Goal: Task Accomplishment & Management: Manage account settings

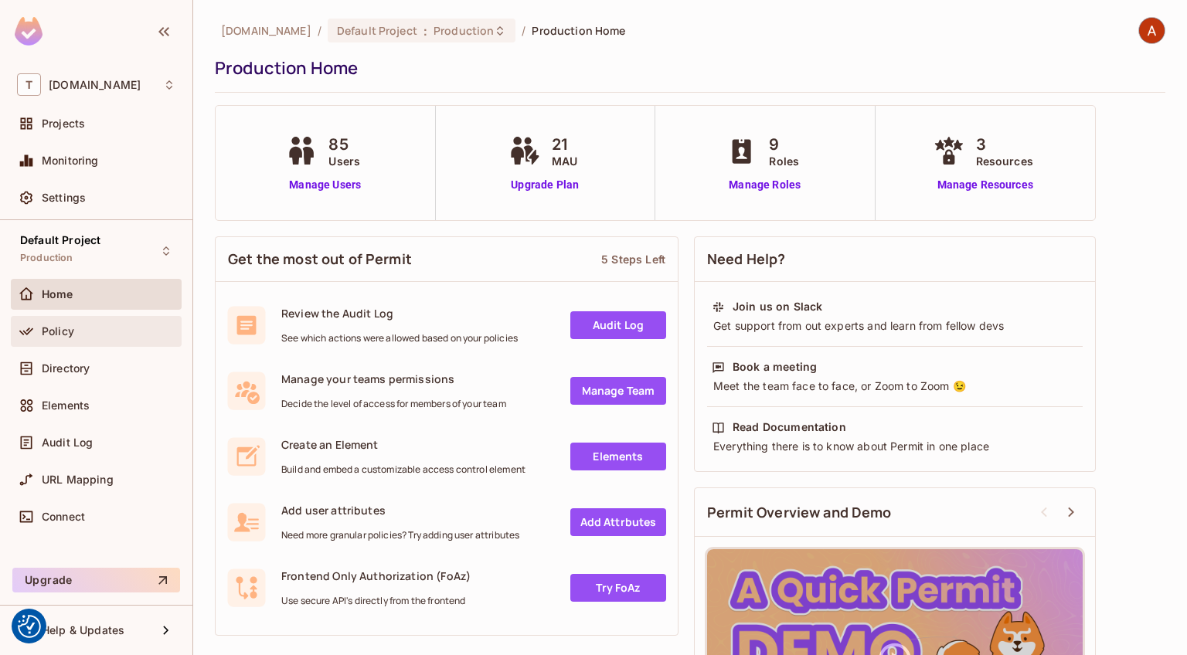
click at [74, 325] on div "Policy" at bounding box center [109, 331] width 134 height 12
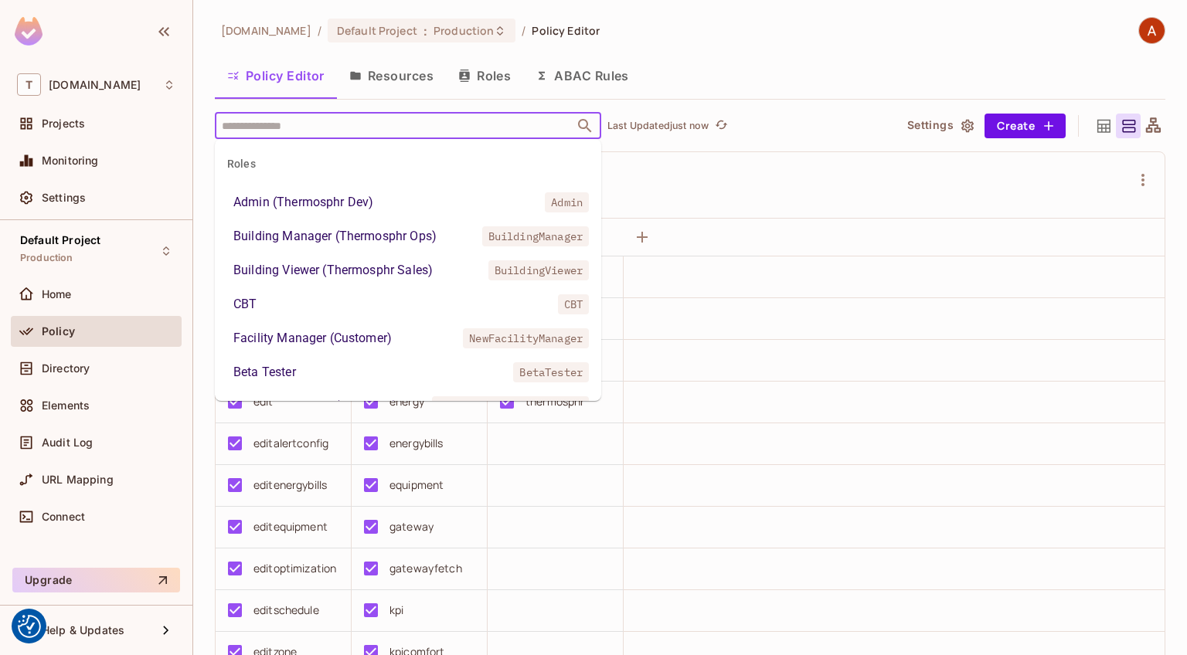
click at [455, 126] on input "text" at bounding box center [394, 125] width 353 height 27
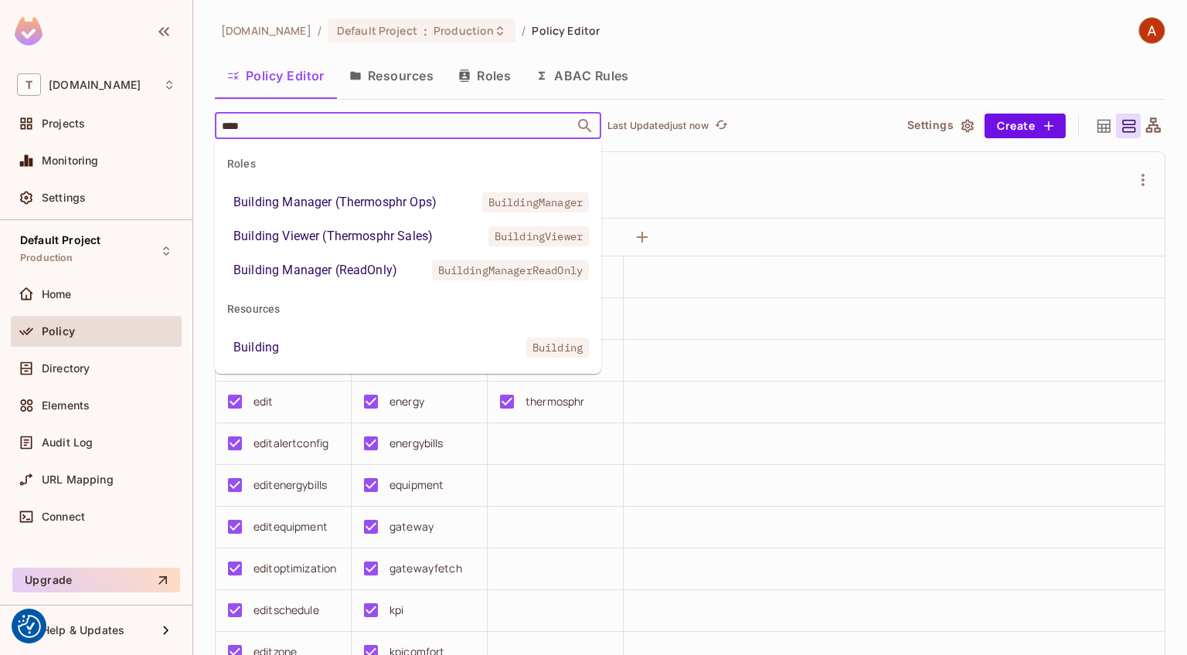
type input "*****"
click at [441, 195] on li "Building Manager (Thermosphr Ops) BuildingManager" at bounding box center [408, 203] width 386 height 28
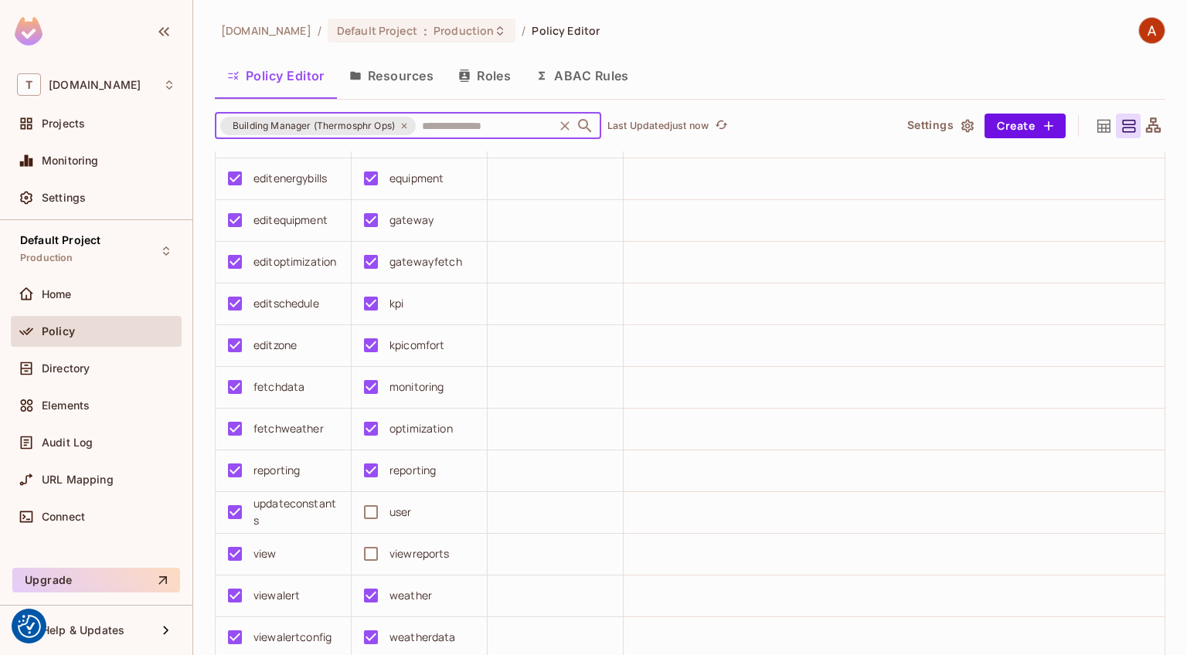
scroll to position [405, 0]
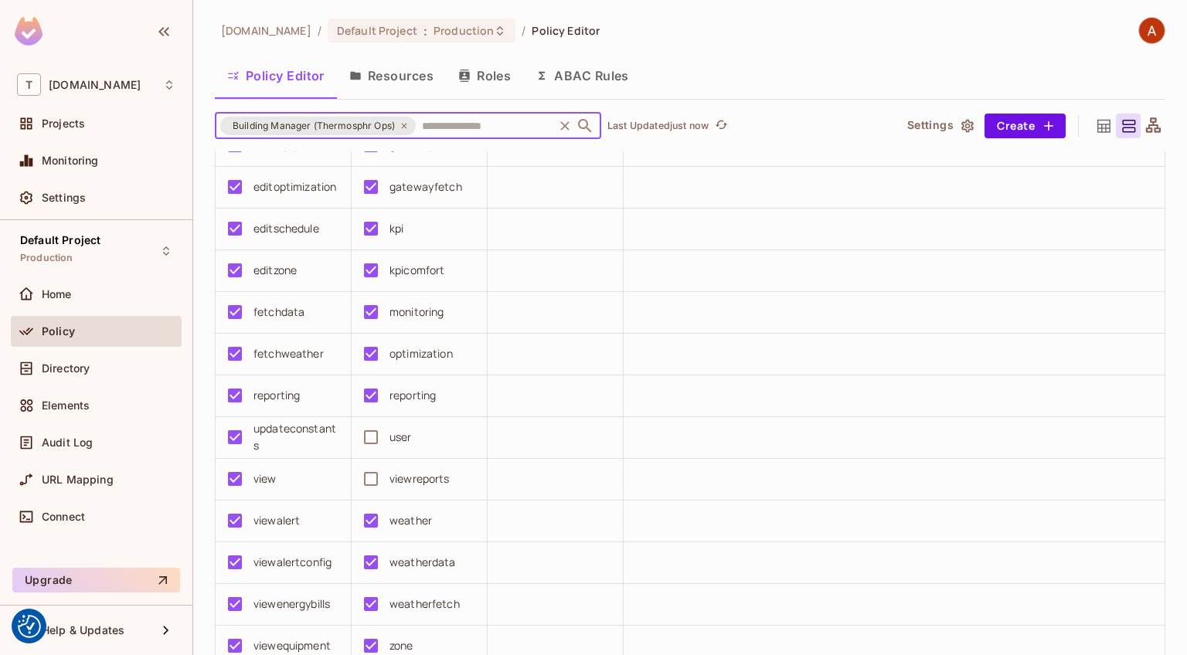
click at [409, 127] on icon at bounding box center [403, 125] width 9 height 9
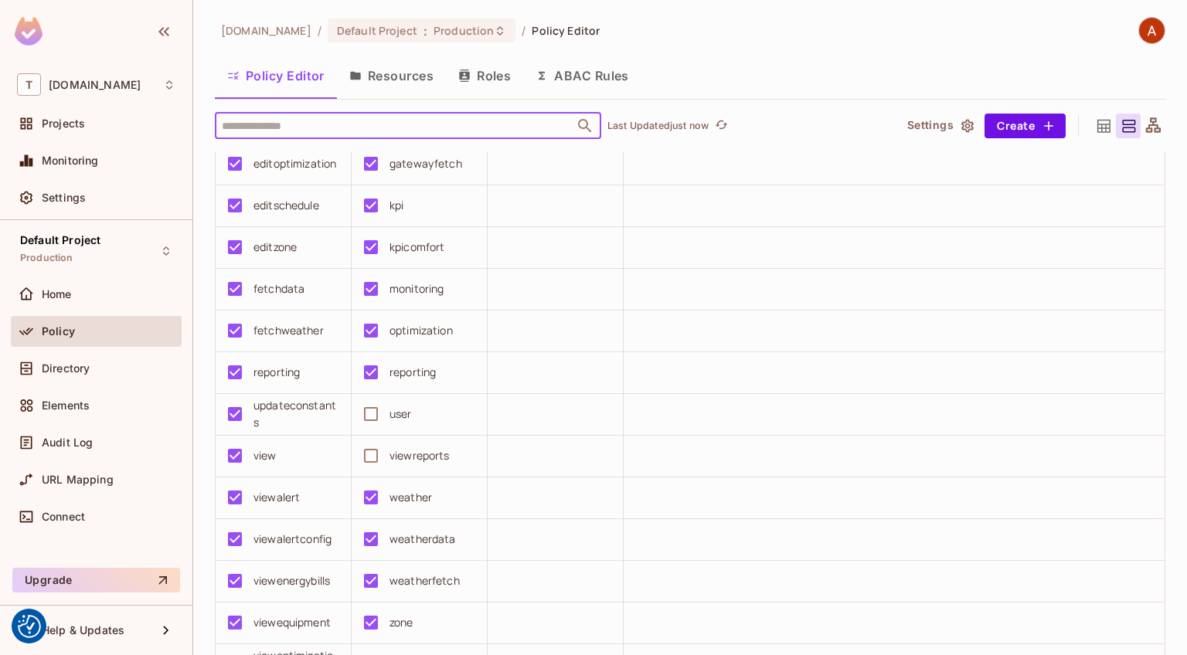
click at [411, 126] on input "text" at bounding box center [394, 125] width 353 height 27
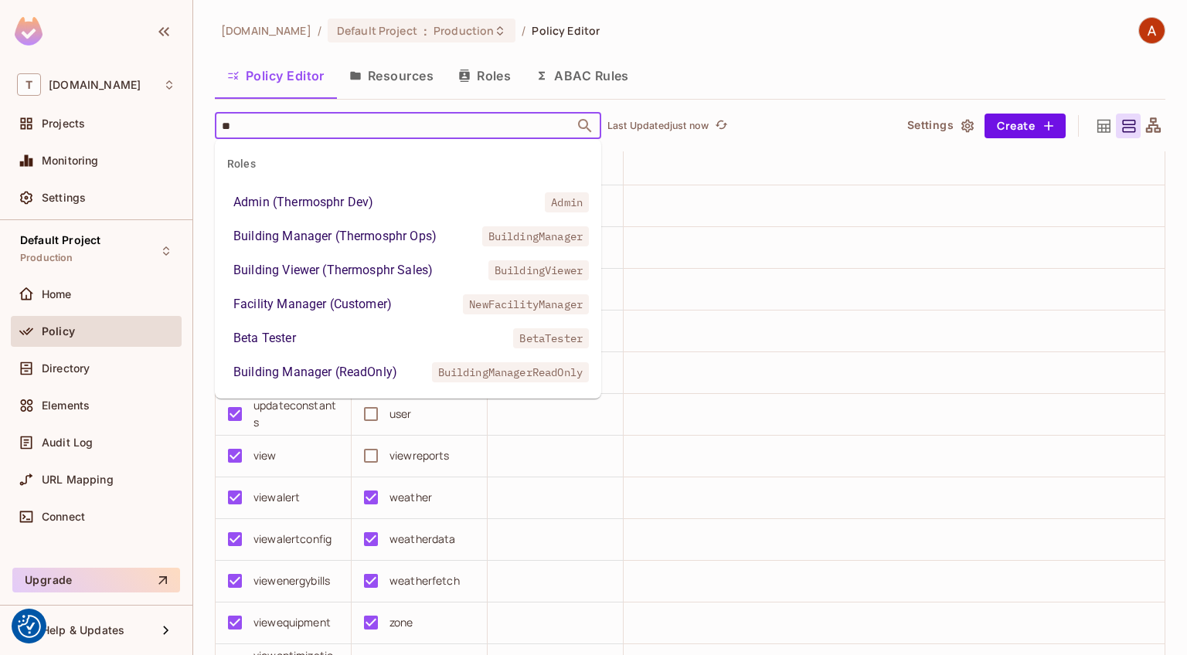
type input "***"
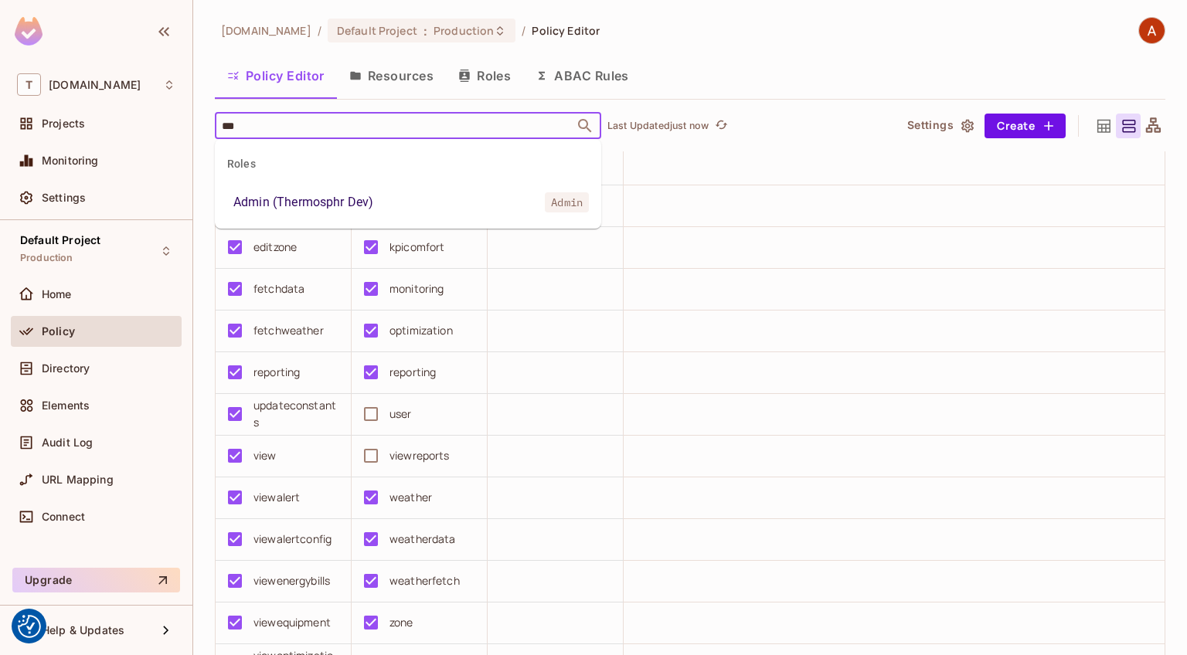
click at [383, 209] on li "Admin (Thermosphr Dev) Admin" at bounding box center [408, 203] width 386 height 28
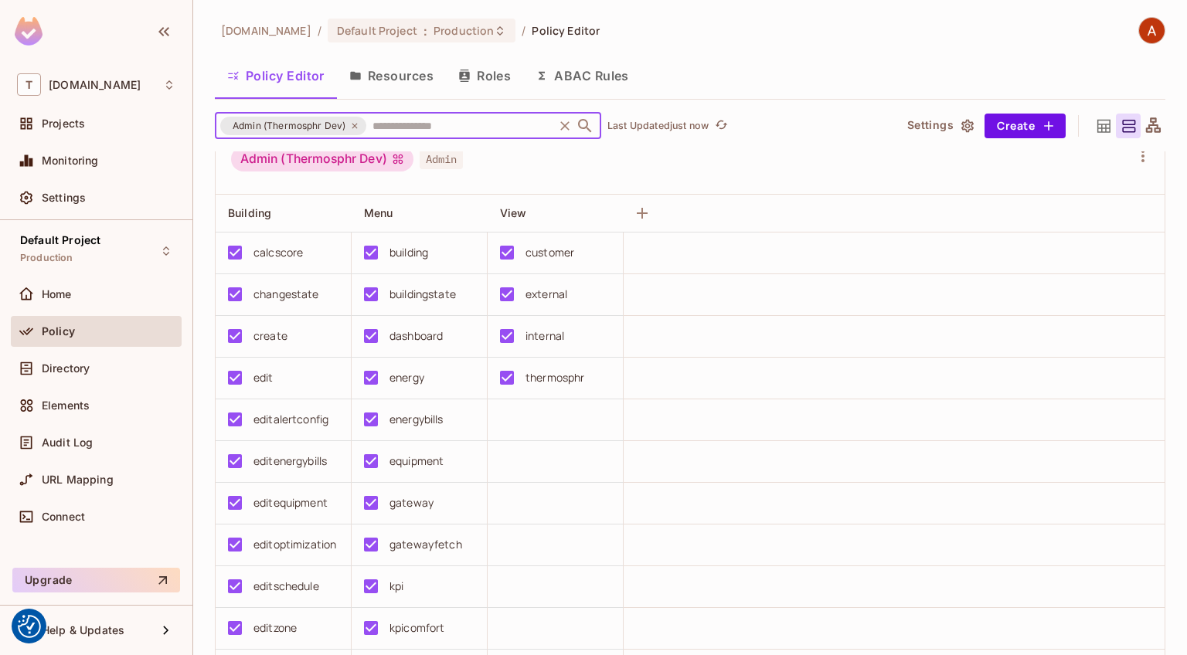
scroll to position [0, 0]
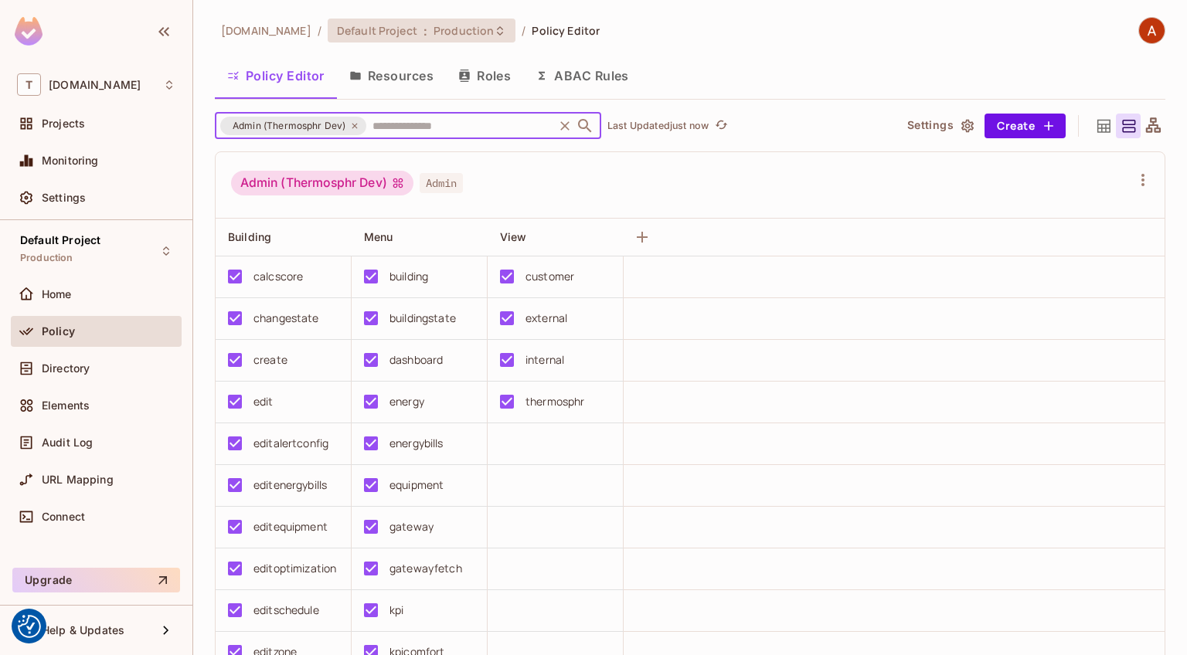
click at [417, 26] on div "Default Project : Production" at bounding box center [412, 30] width 151 height 15
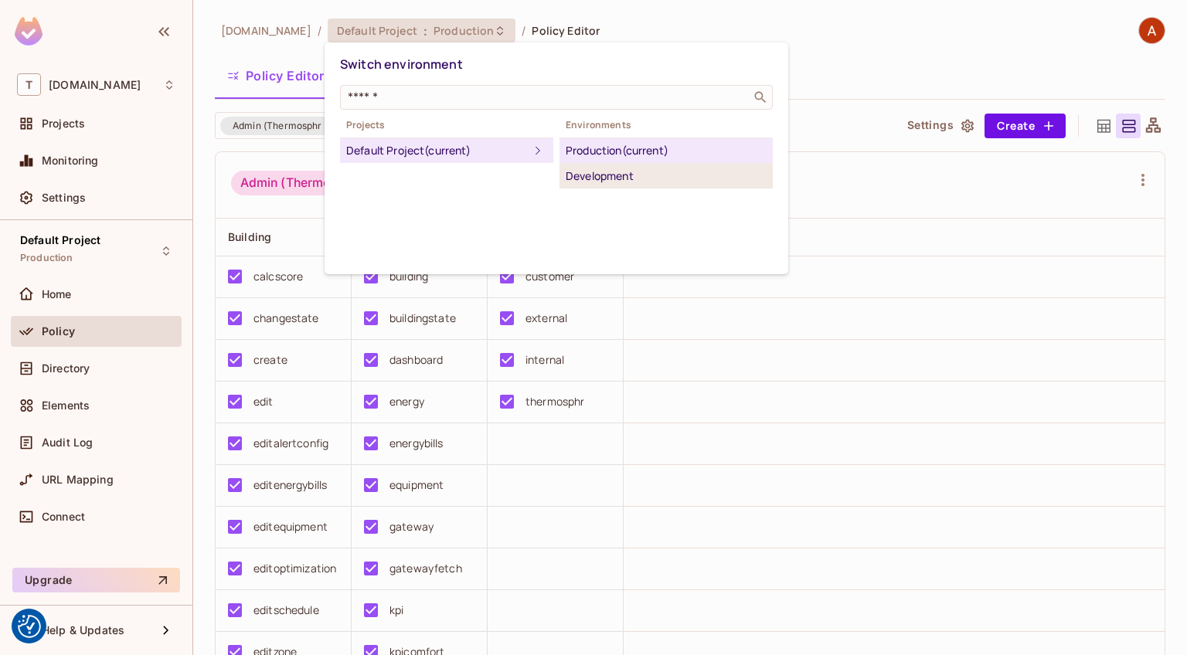
click at [606, 180] on div "Development" at bounding box center [666, 176] width 201 height 19
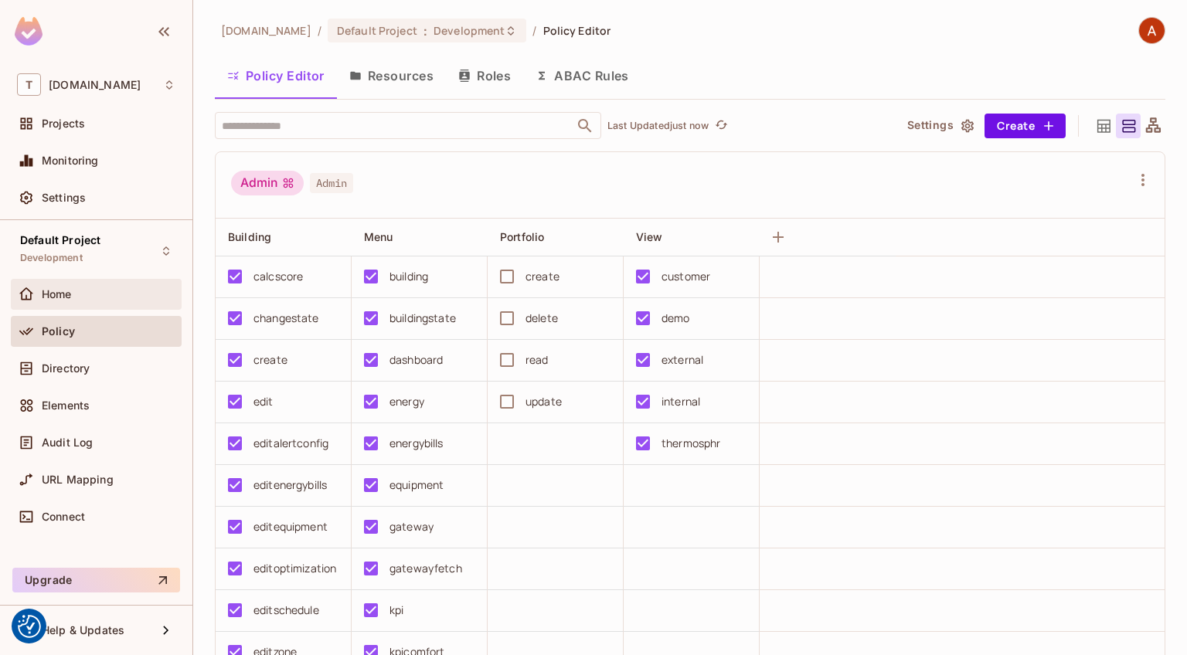
click at [104, 299] on div "Home" at bounding box center [109, 294] width 134 height 12
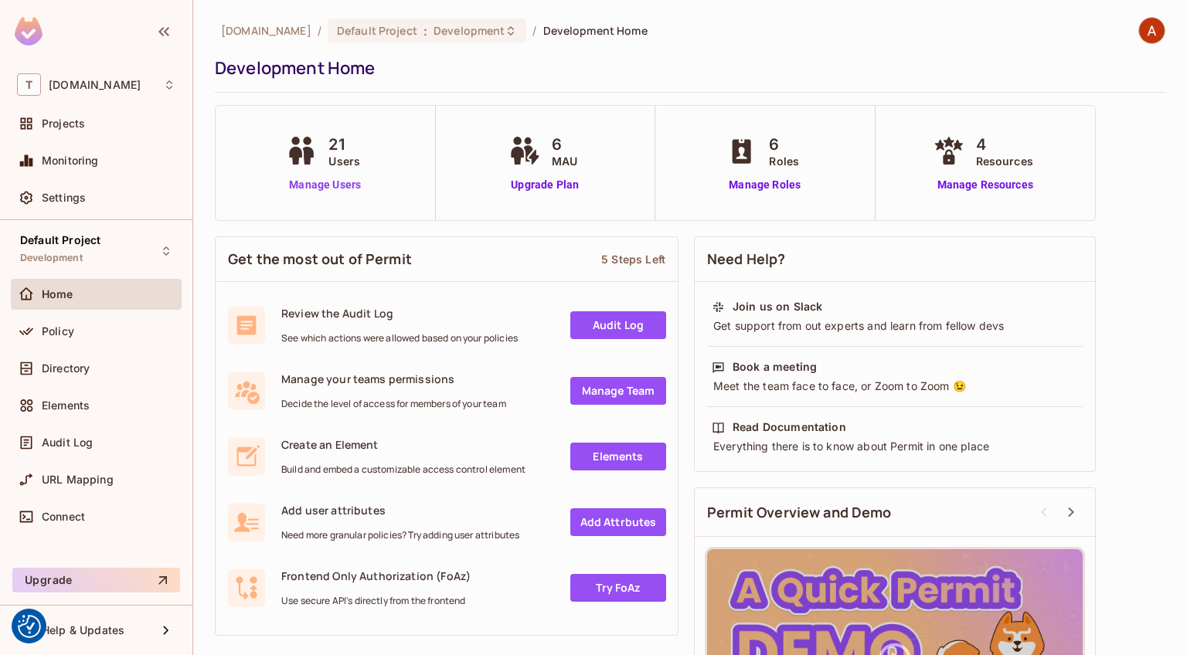
click at [330, 188] on link "Manage Users" at bounding box center [325, 185] width 86 height 16
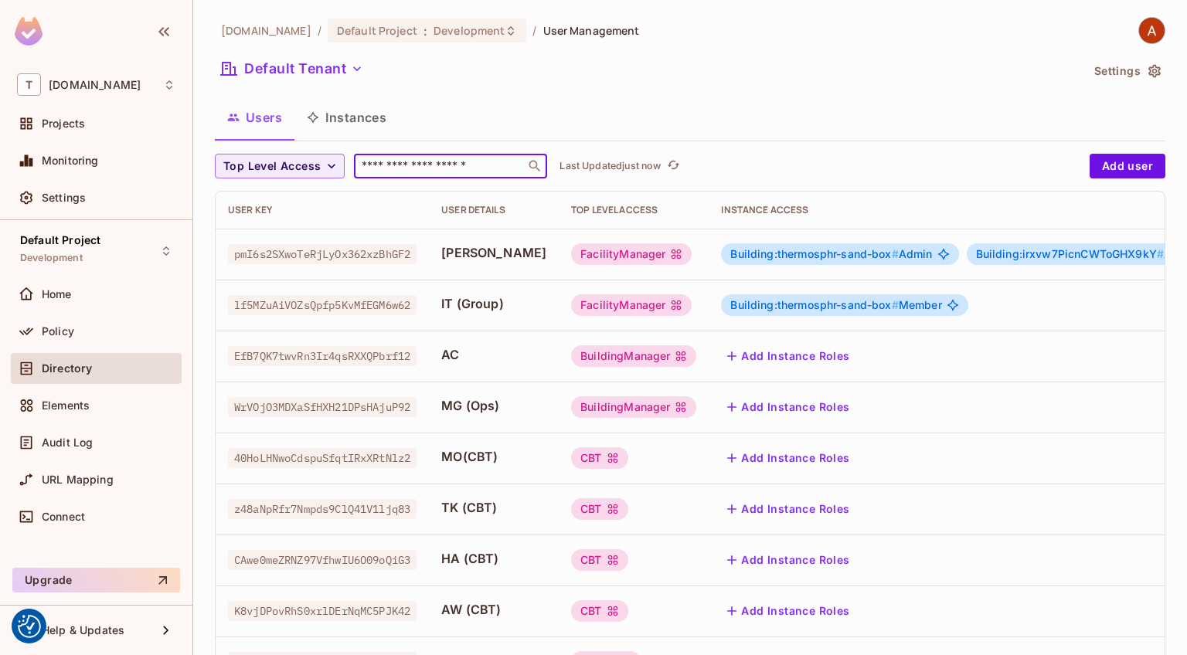
click at [492, 166] on input "text" at bounding box center [439, 165] width 162 height 15
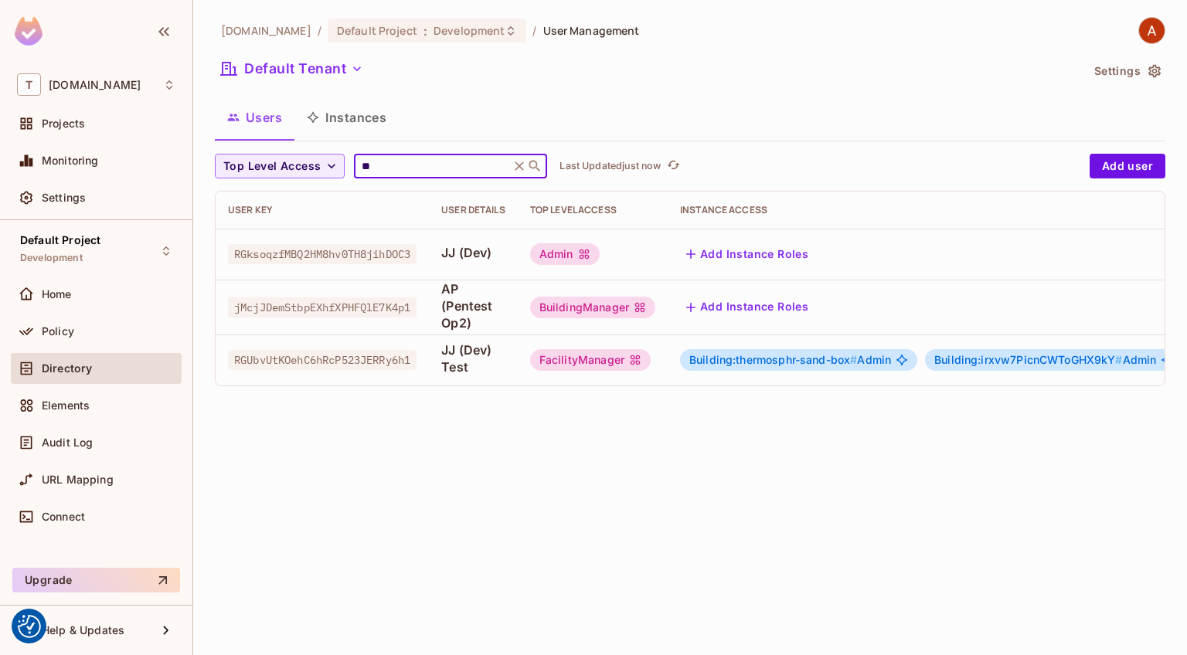
type input "**"
click at [450, 251] on span "JJ (Dev)" at bounding box center [473, 252] width 64 height 17
click at [453, 353] on span "JJ (Dev) Test" at bounding box center [473, 358] width 64 height 34
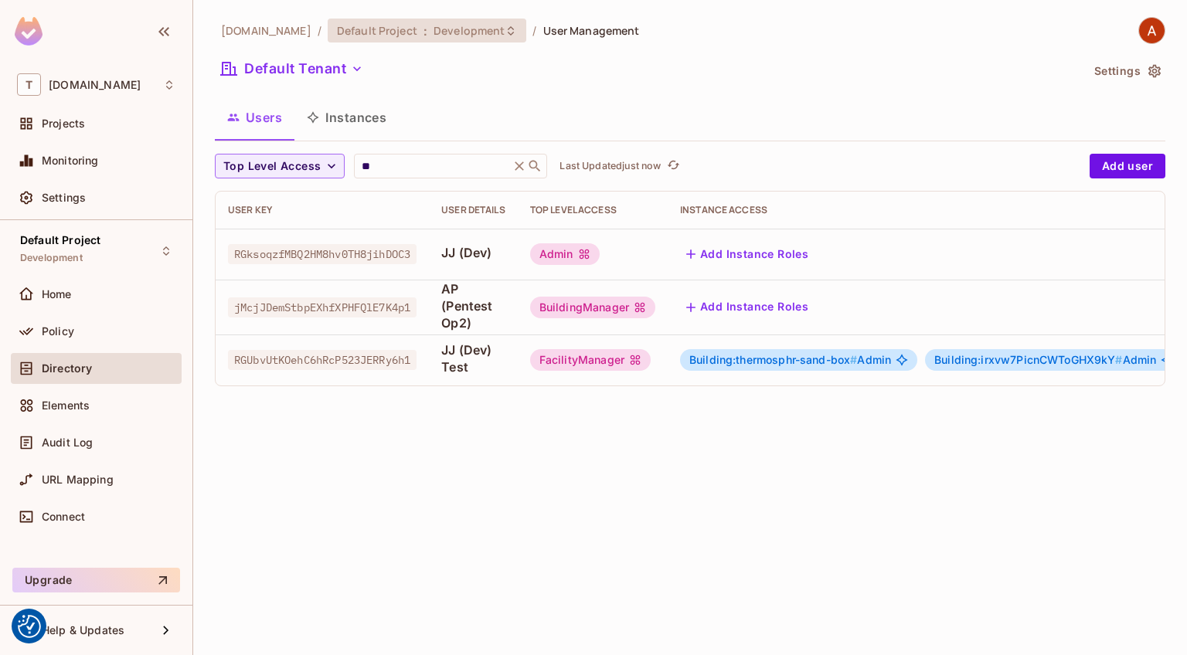
click at [508, 32] on icon at bounding box center [511, 29] width 6 height 9
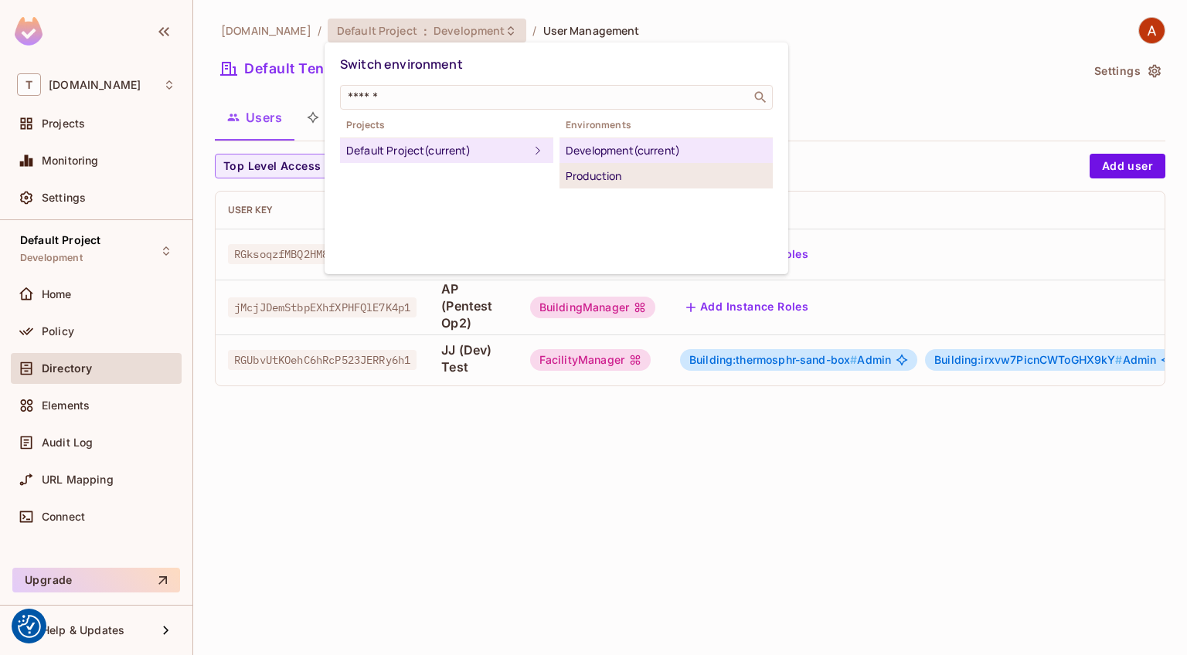
click at [589, 176] on div "Production" at bounding box center [666, 176] width 201 height 19
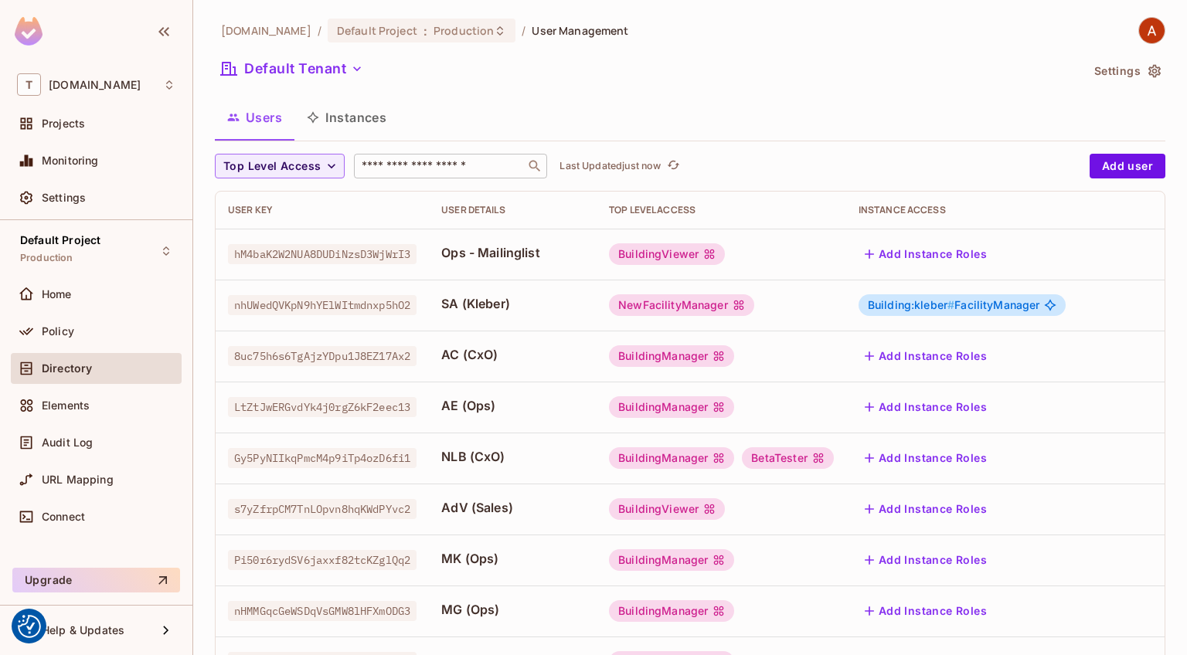
click at [424, 166] on input "text" at bounding box center [439, 165] width 162 height 15
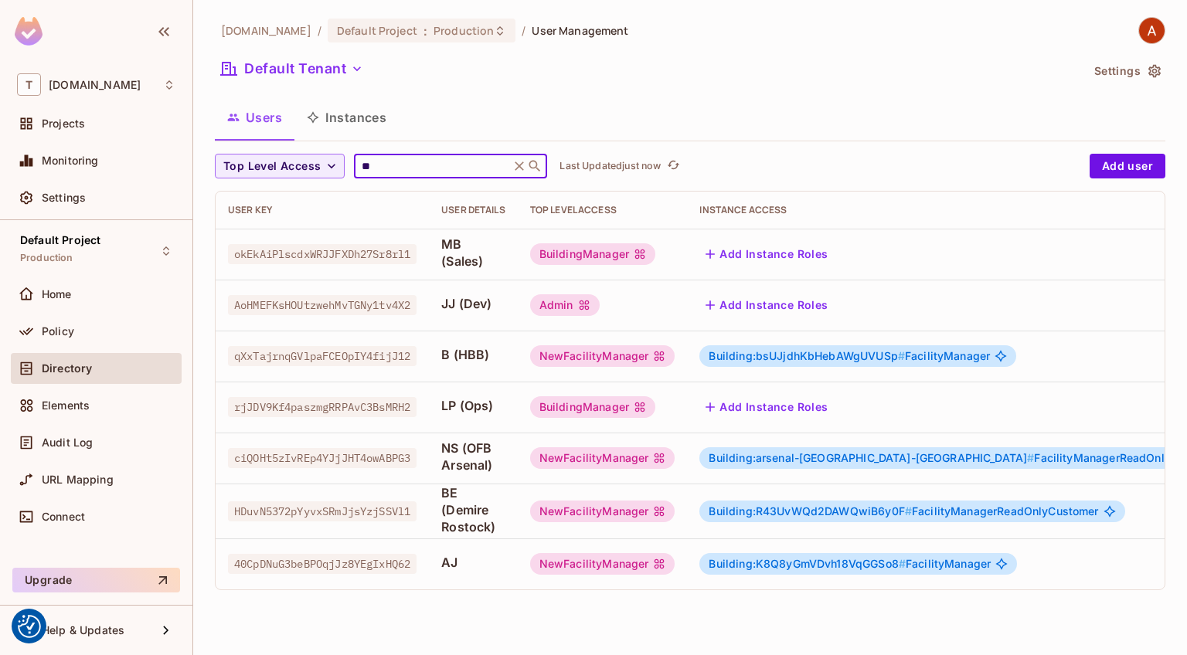
type input "*"
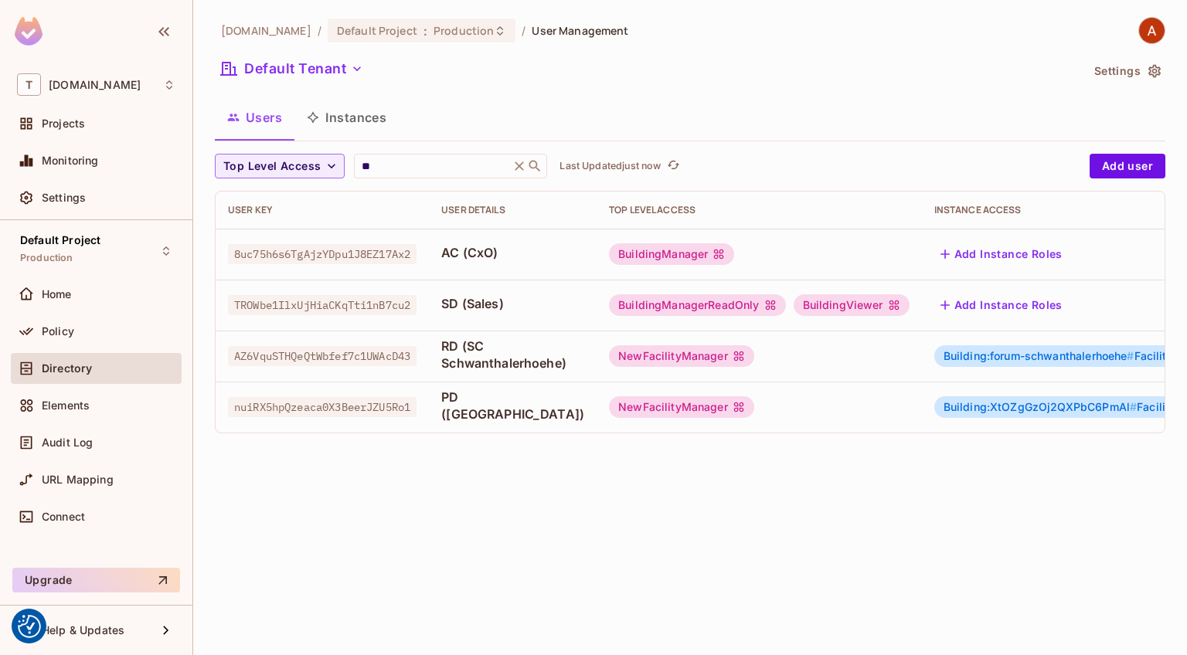
click at [688, 254] on div "BuildingManager" at bounding box center [671, 254] width 125 height 22
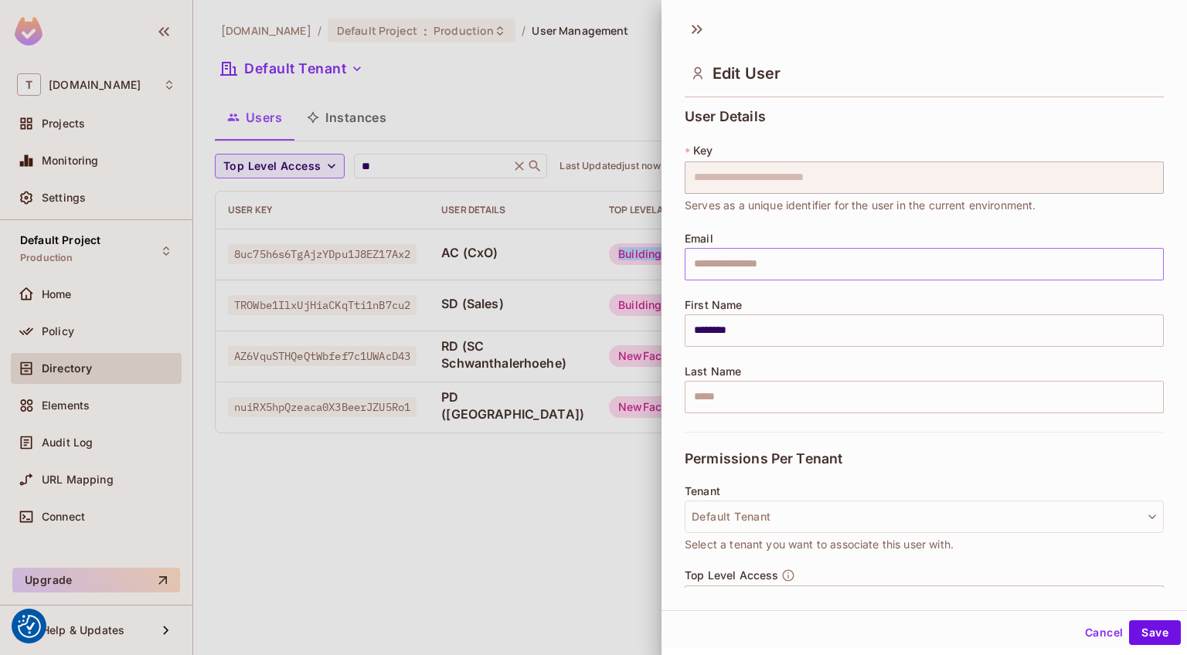
scroll to position [167, 0]
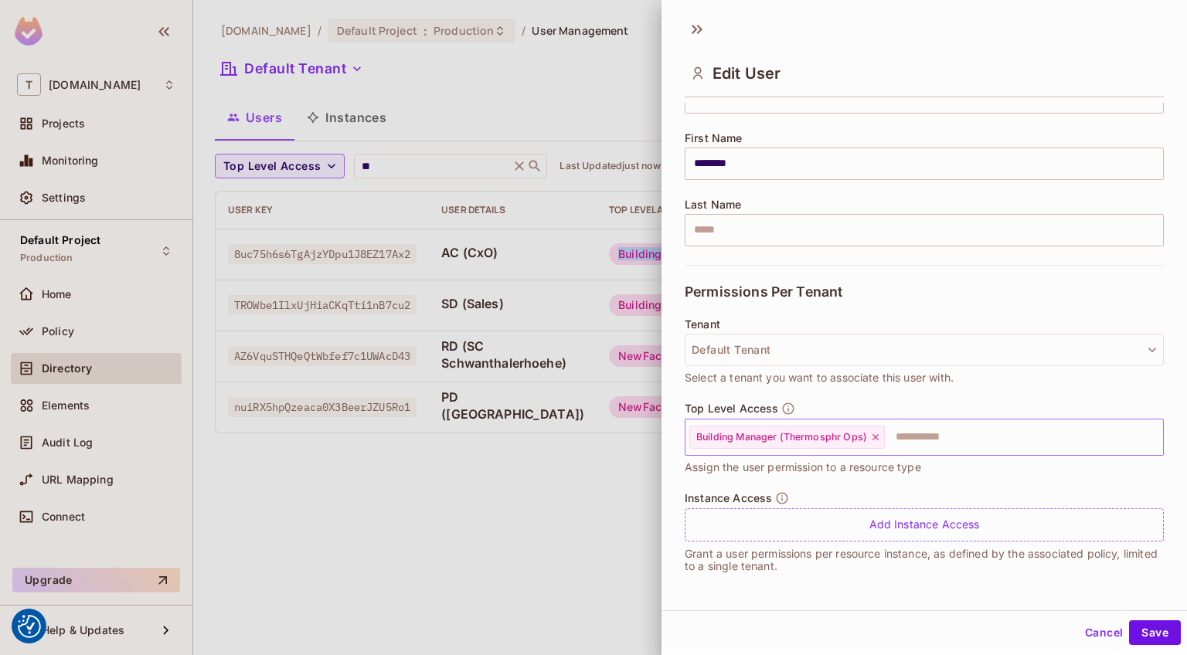
click at [920, 439] on input "text" at bounding box center [1009, 437] width 247 height 31
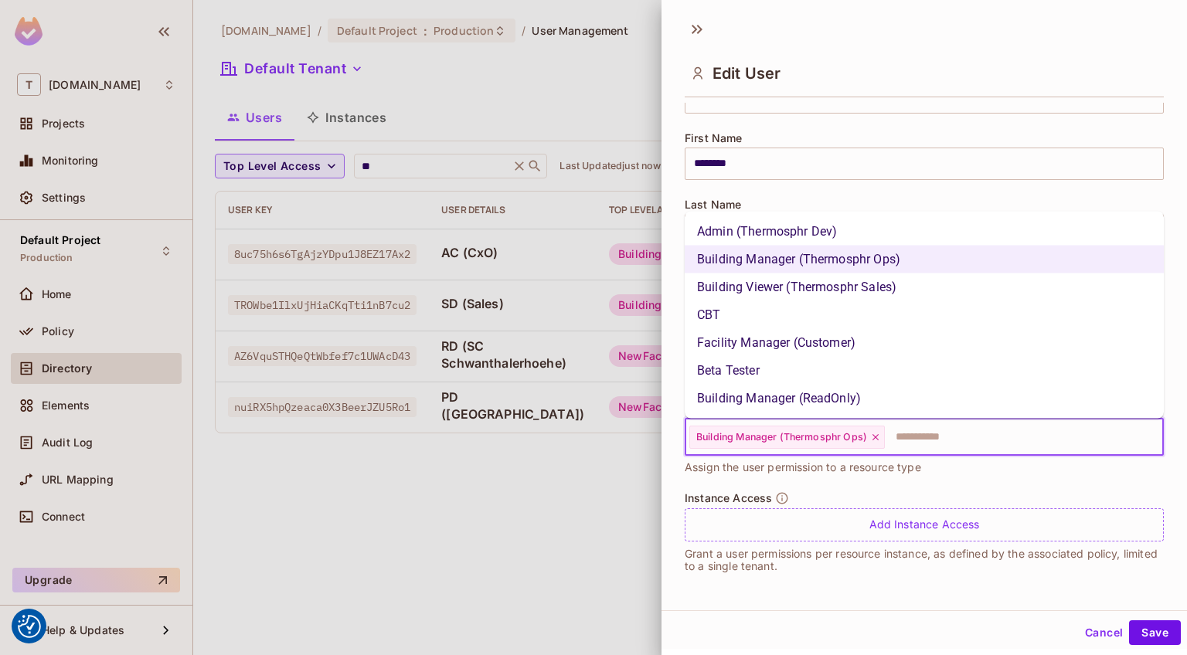
click at [870, 225] on li "Admin (Thermosphr Dev)" at bounding box center [923, 232] width 479 height 28
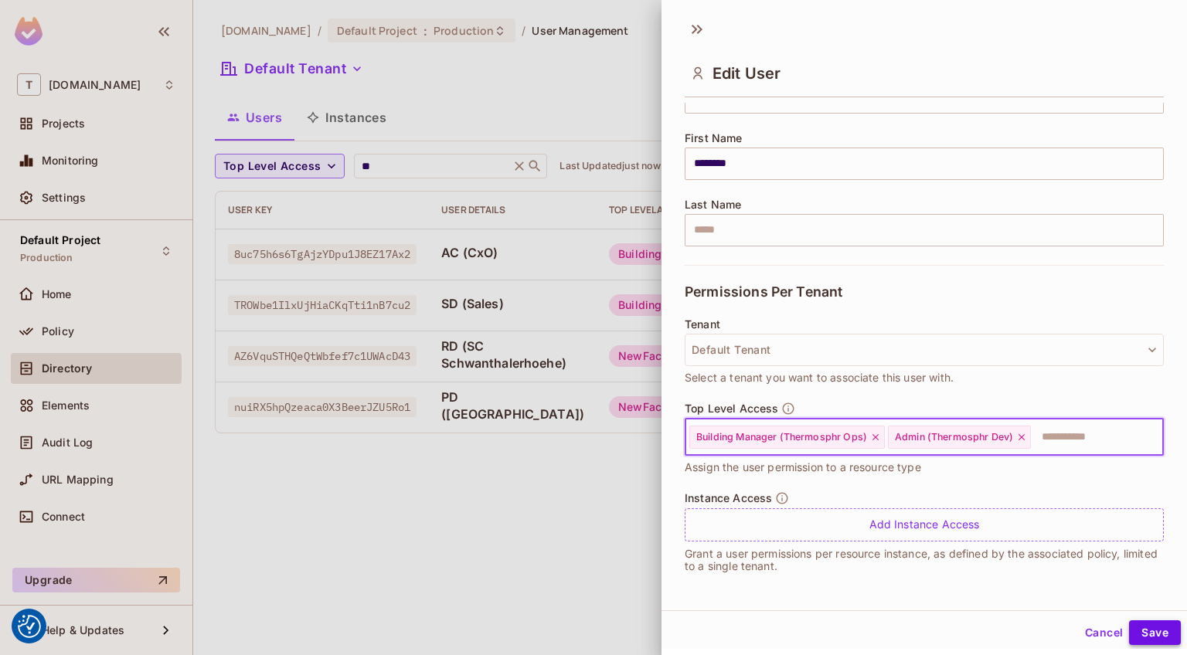
click at [1157, 631] on button "Save" at bounding box center [1155, 632] width 52 height 25
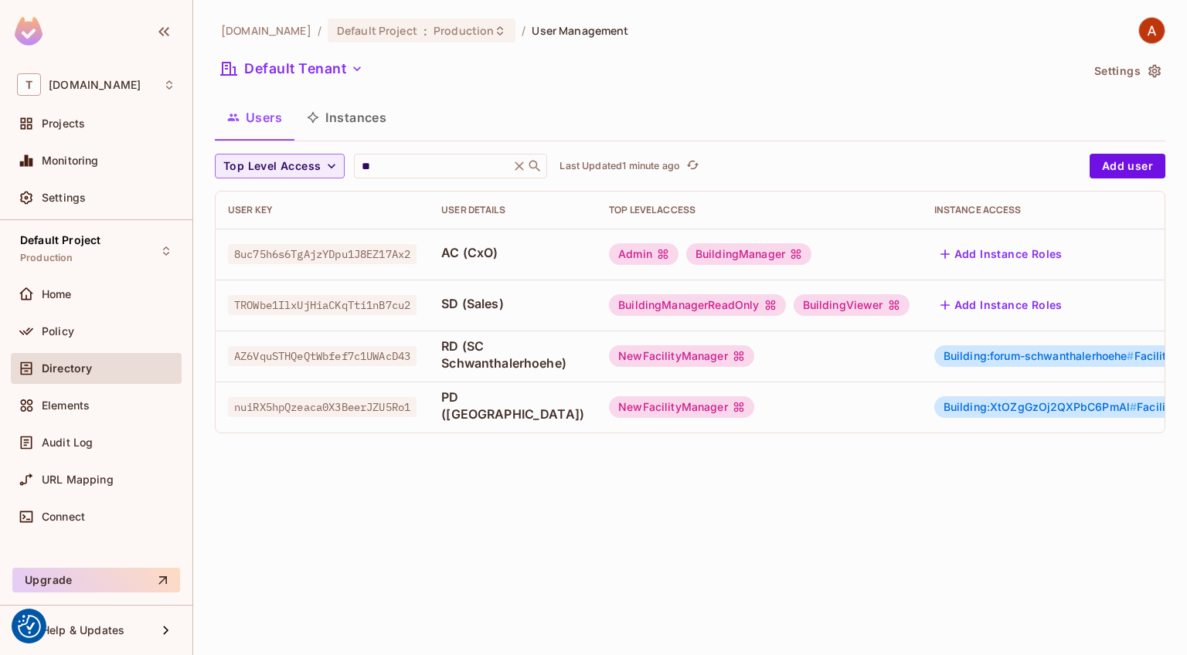
click at [613, 256] on div "Admin" at bounding box center [644, 254] width 70 height 22
click at [630, 253] on div "Admin" at bounding box center [644, 254] width 70 height 22
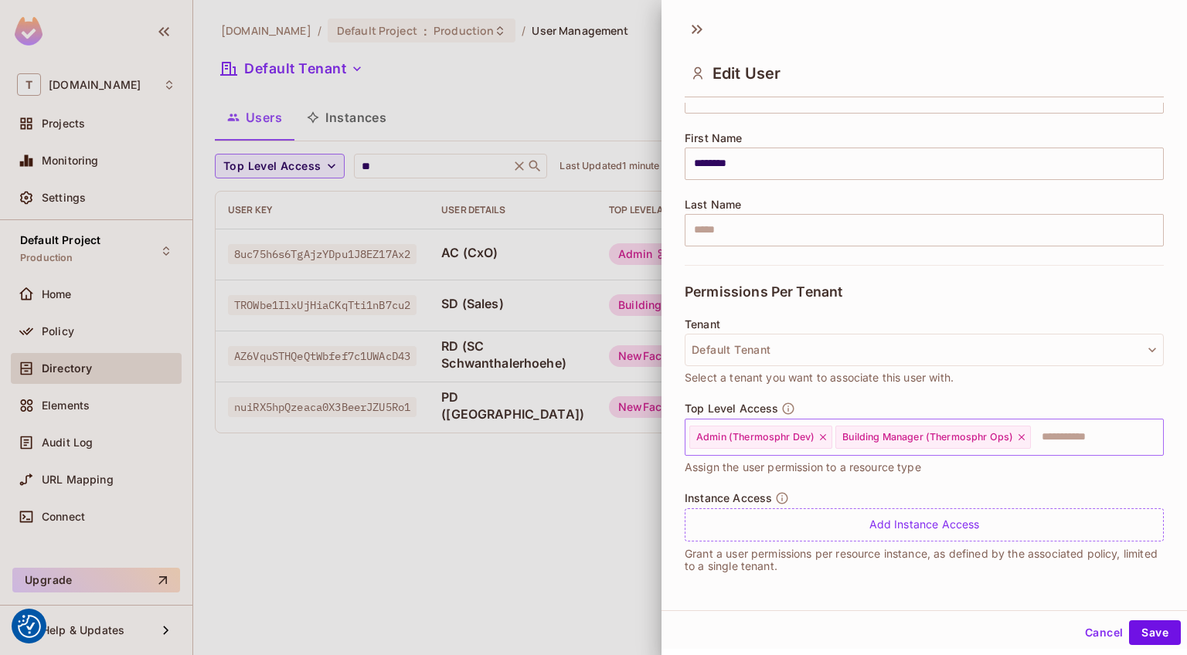
click at [824, 435] on icon at bounding box center [823, 437] width 6 height 6
click at [1146, 628] on button "Save" at bounding box center [1155, 632] width 52 height 25
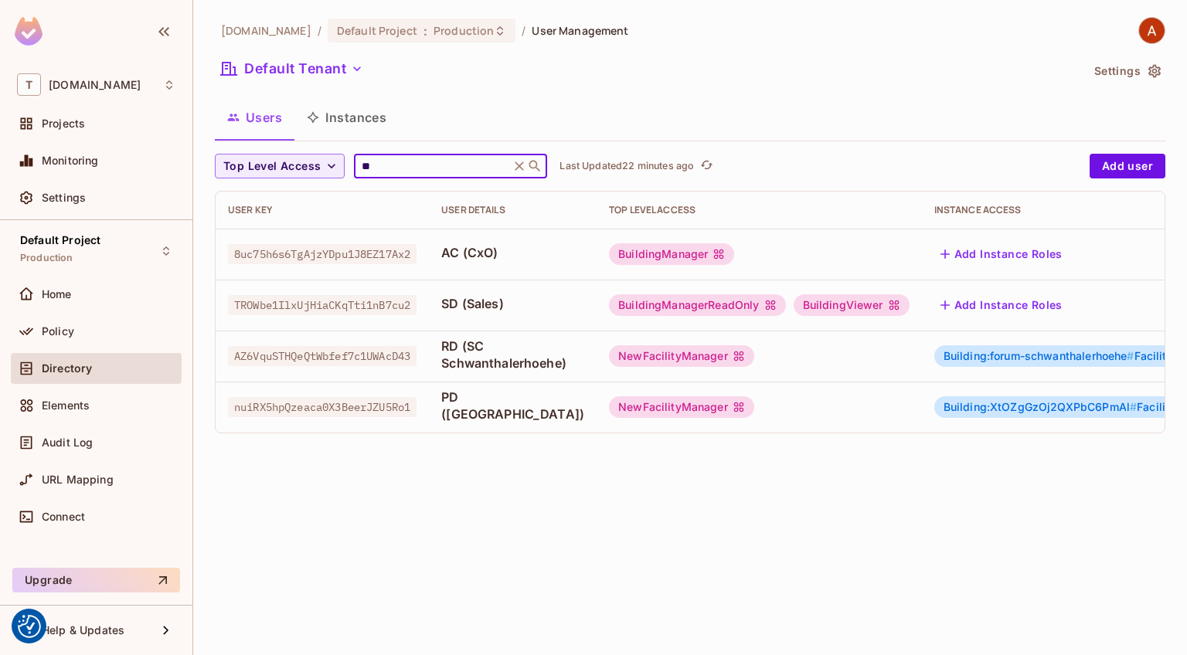
click at [389, 165] on input "**" at bounding box center [431, 165] width 147 height 15
type input "*"
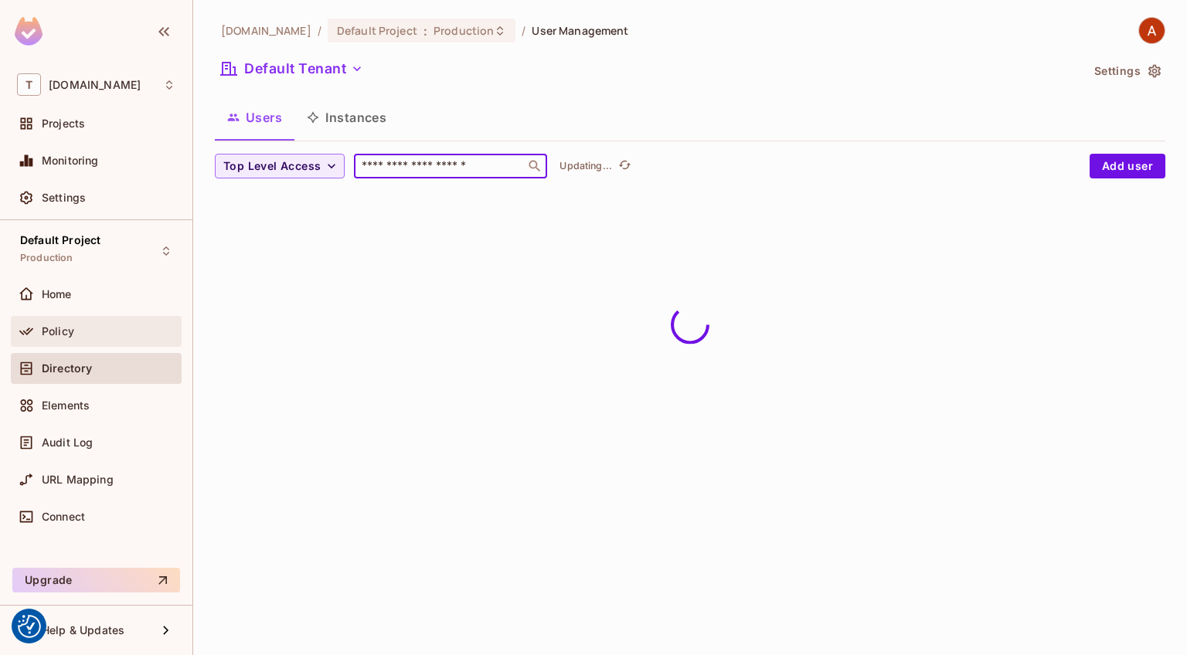
click at [78, 316] on div "Policy" at bounding box center [96, 331] width 171 height 31
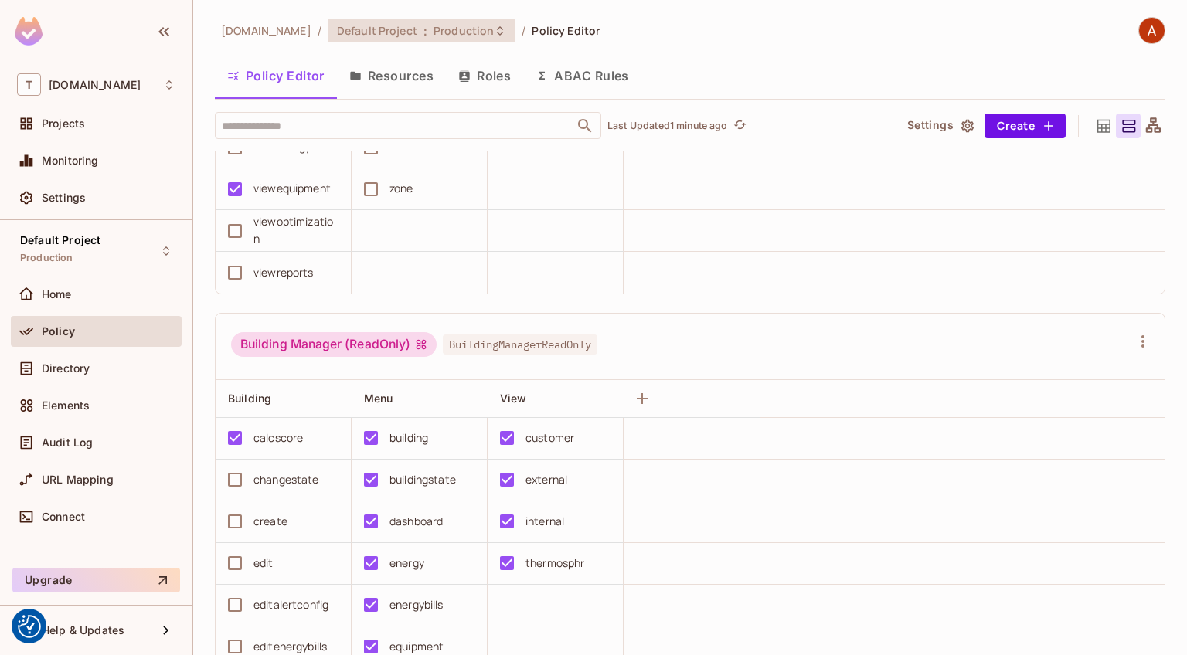
scroll to position [1730, 0]
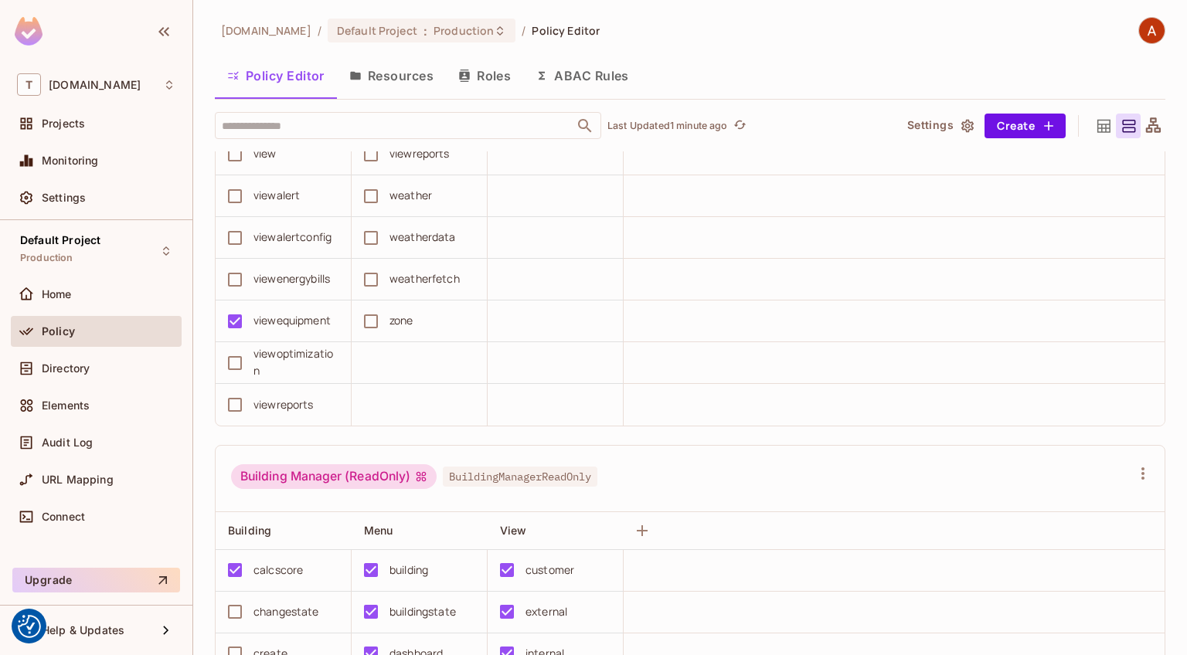
click at [66, 326] on span "Policy" at bounding box center [58, 331] width 33 height 12
click at [452, 36] on span "Production" at bounding box center [463, 30] width 60 height 15
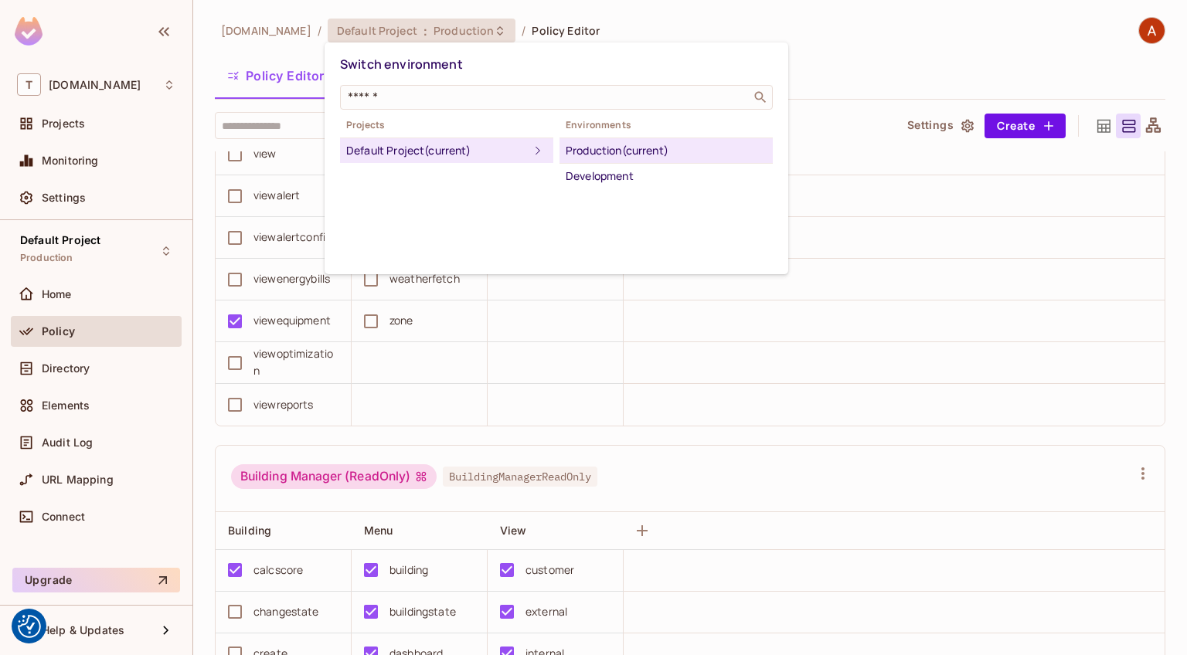
click at [574, 27] on div at bounding box center [593, 327] width 1187 height 655
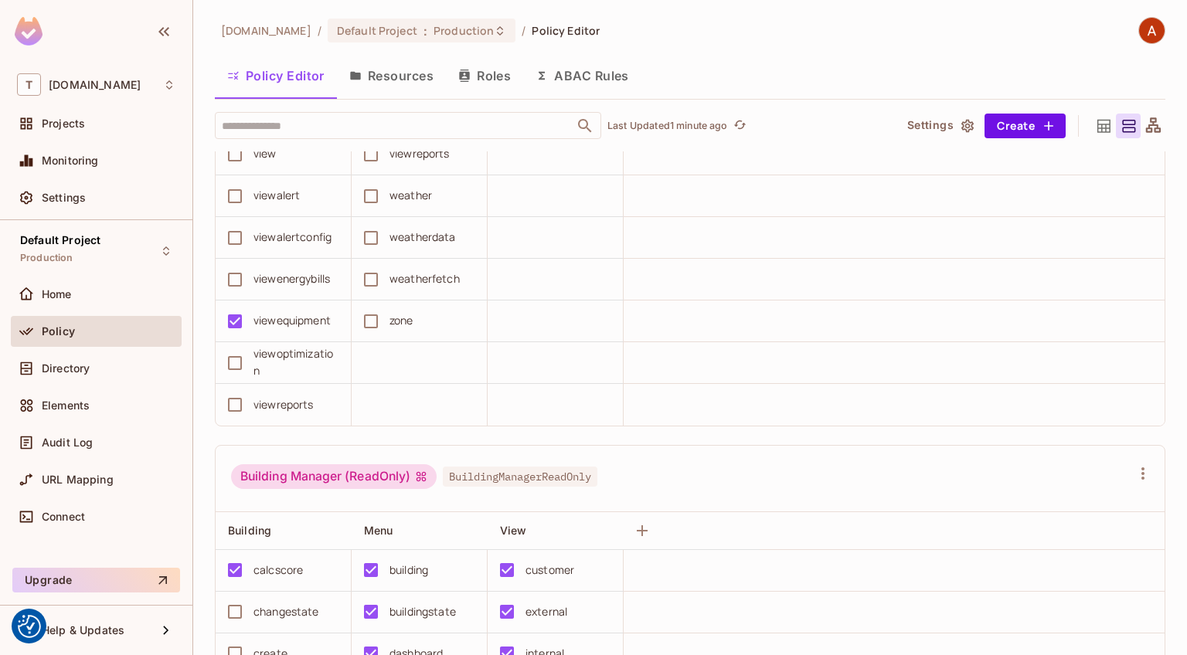
click at [574, 27] on div at bounding box center [593, 327] width 1187 height 655
click at [117, 296] on div "Home" at bounding box center [109, 294] width 134 height 12
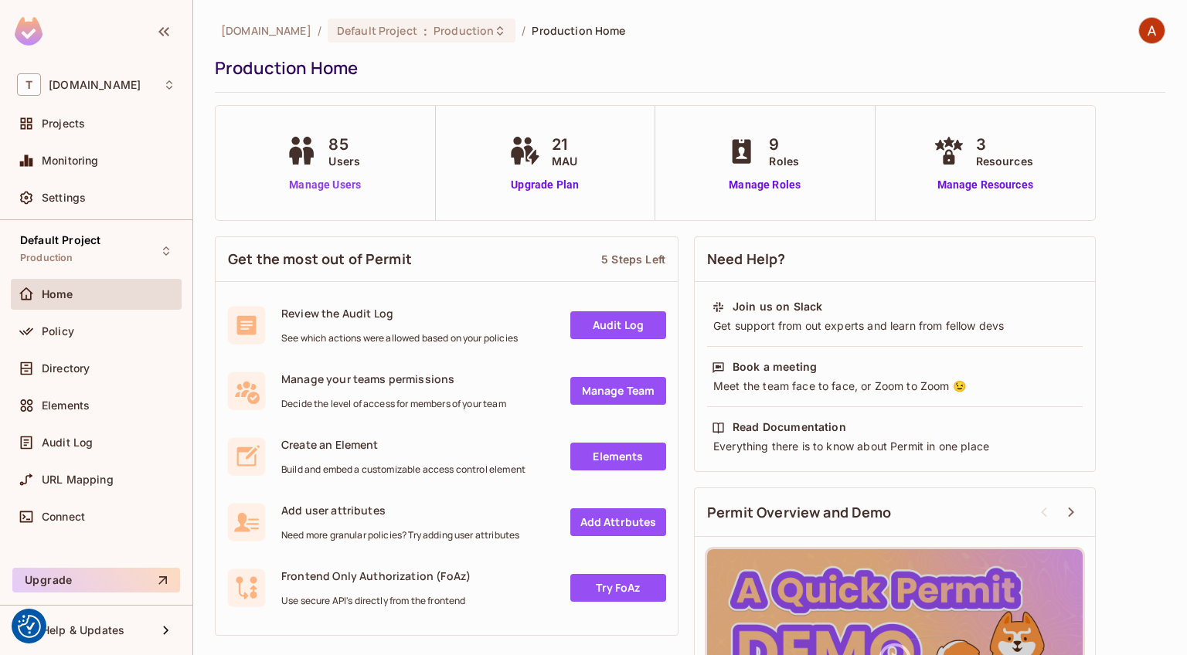
click at [327, 185] on link "Manage Users" at bounding box center [325, 185] width 86 height 16
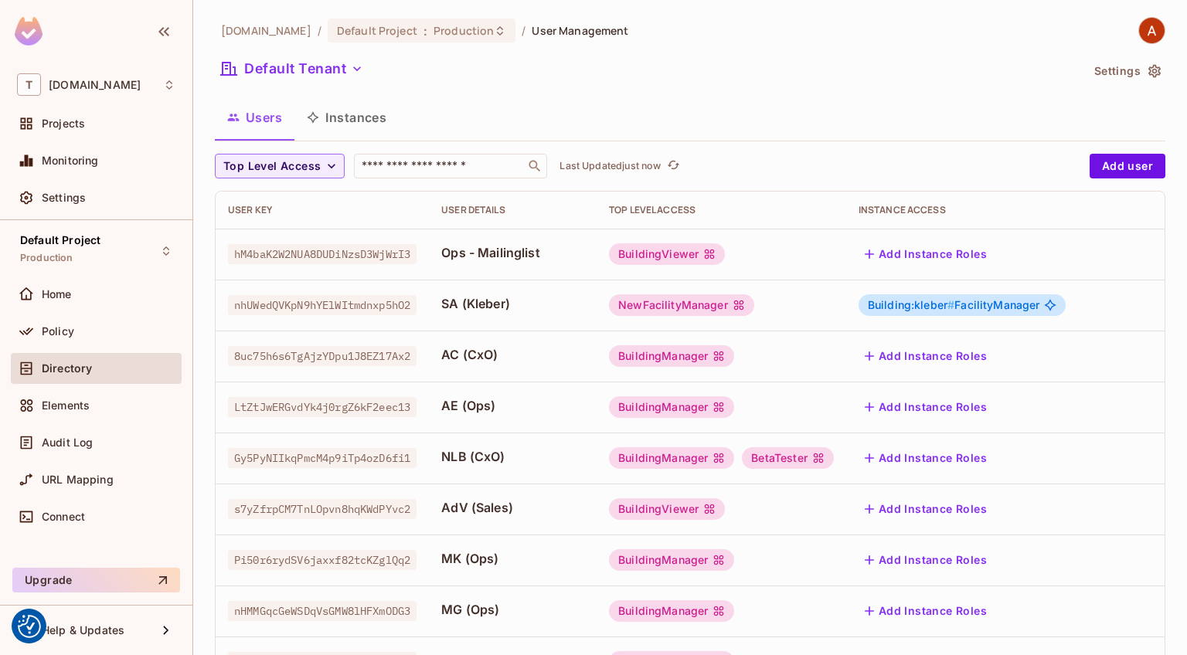
click at [1078, 393] on div "Edit" at bounding box center [1068, 391] width 21 height 15
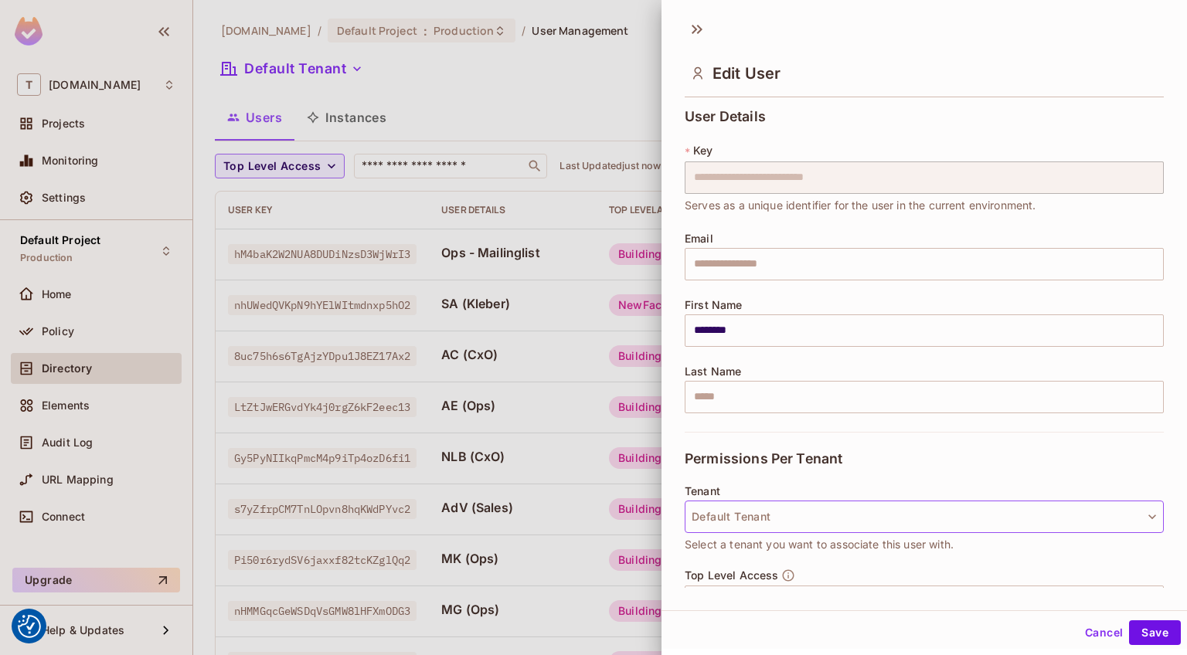
scroll to position [167, 0]
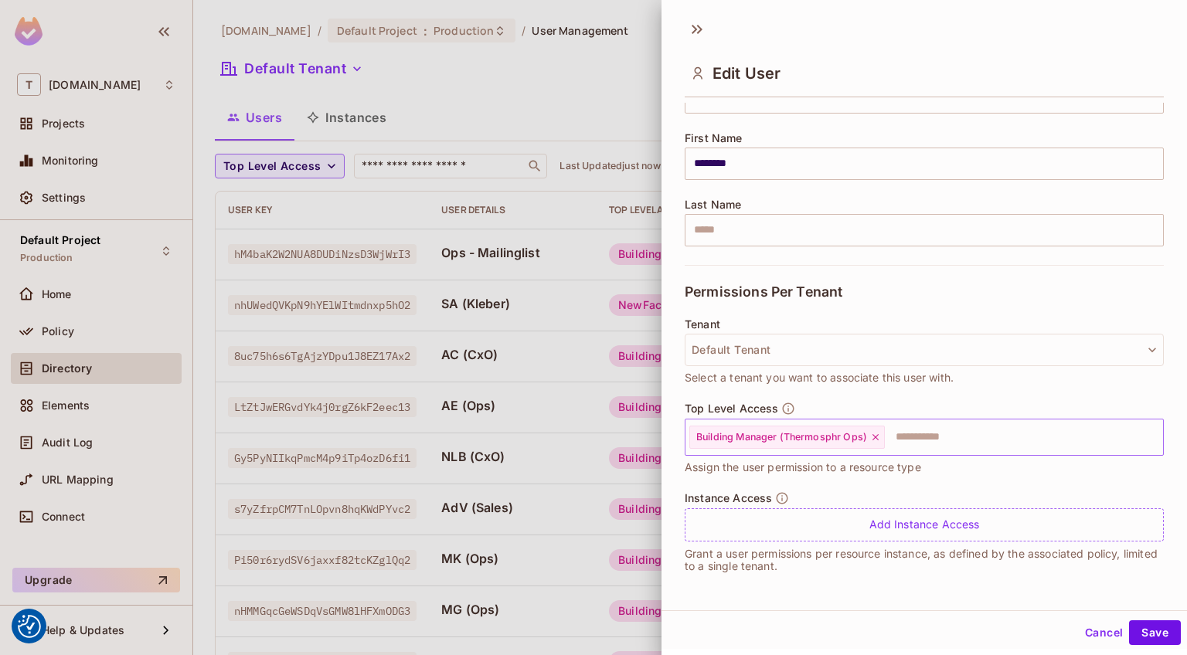
click at [912, 436] on input "text" at bounding box center [1009, 437] width 247 height 31
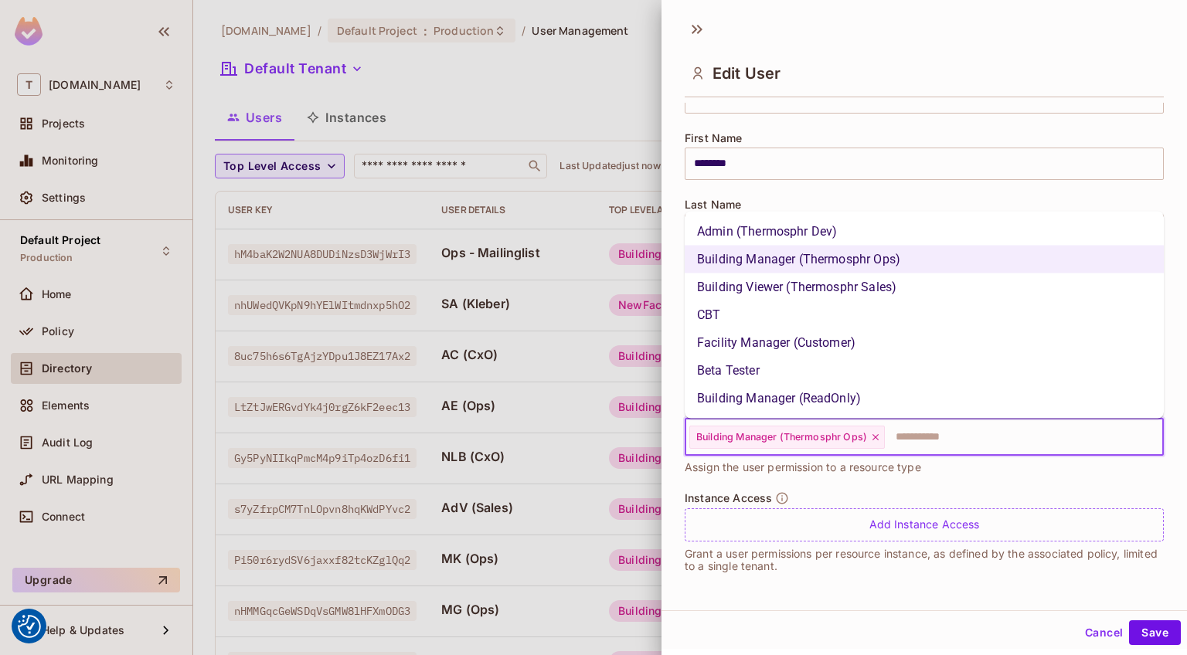
click at [892, 332] on li "Facility Manager (Customer)" at bounding box center [923, 343] width 479 height 28
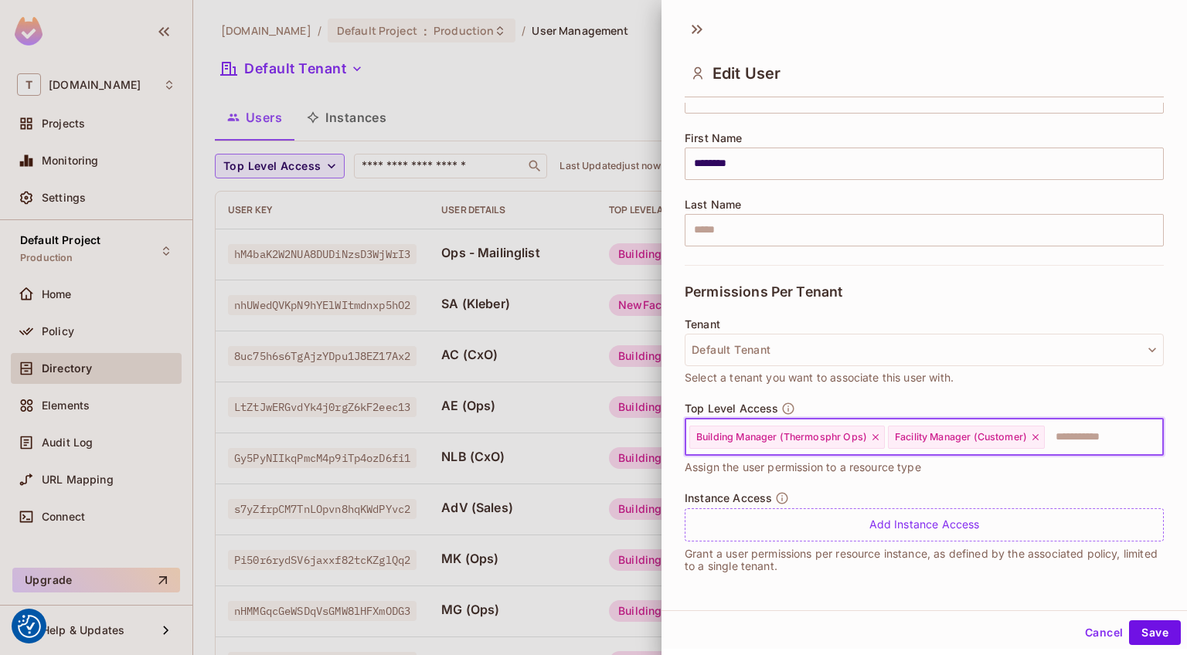
click at [876, 439] on icon at bounding box center [875, 437] width 11 height 11
click at [1136, 621] on button "Save" at bounding box center [1155, 632] width 52 height 25
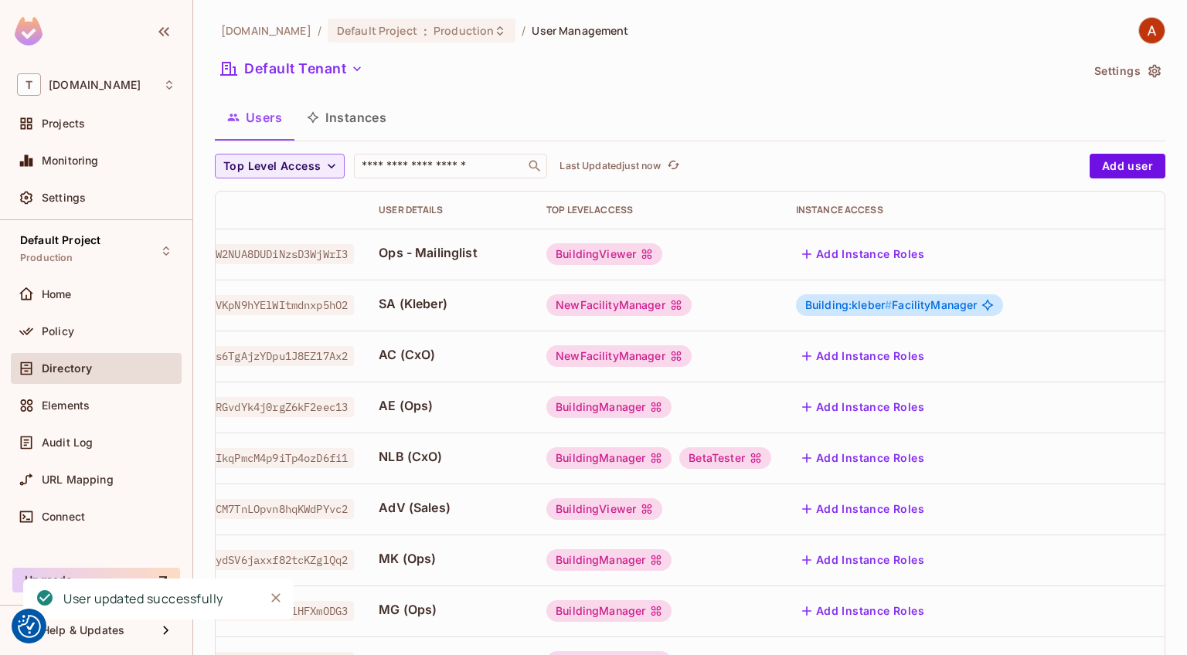
scroll to position [0, 11]
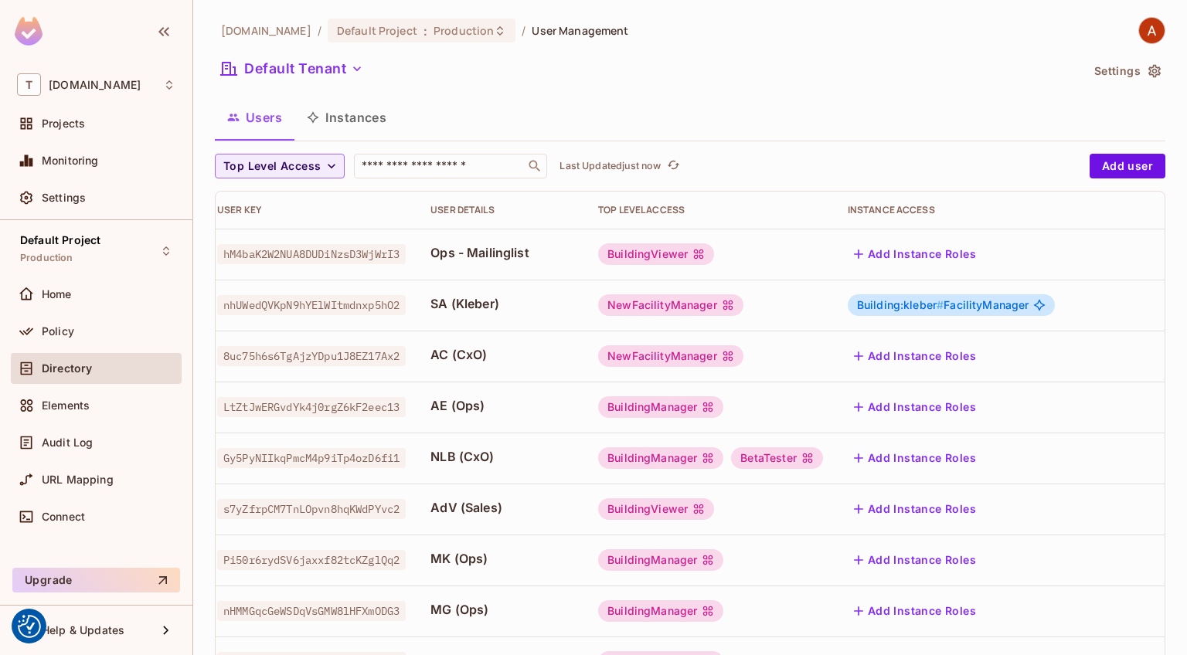
click at [83, 346] on div at bounding box center [593, 327] width 1187 height 655
click at [83, 338] on div "Policy" at bounding box center [96, 331] width 158 height 19
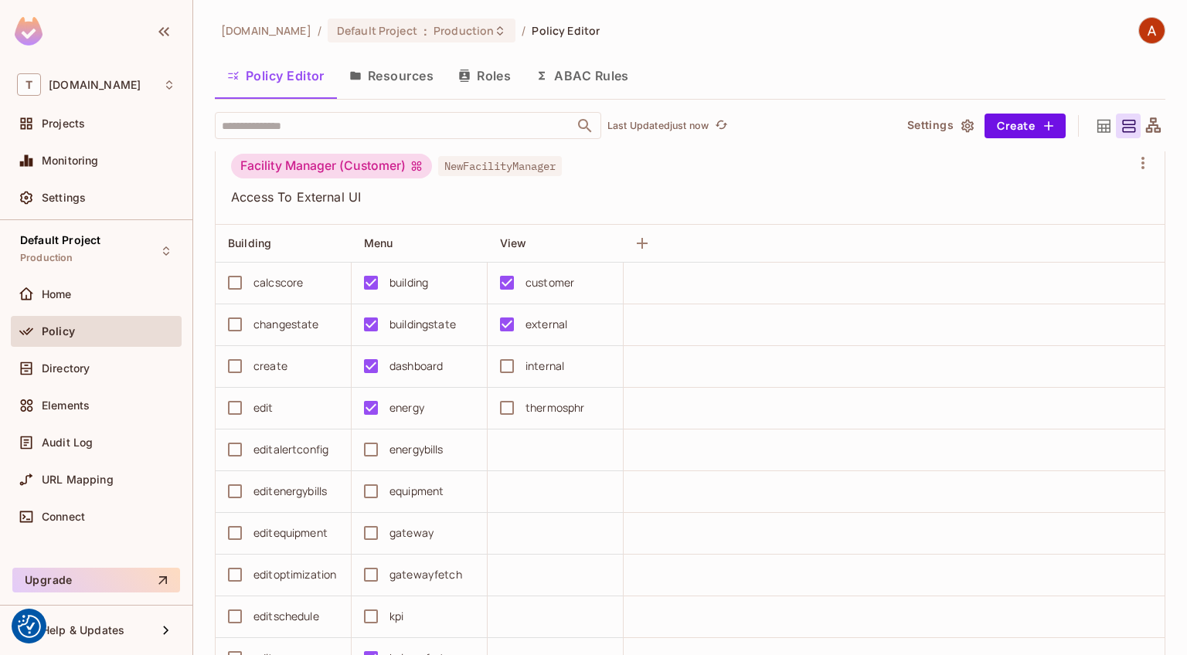
scroll to position [6245, 0]
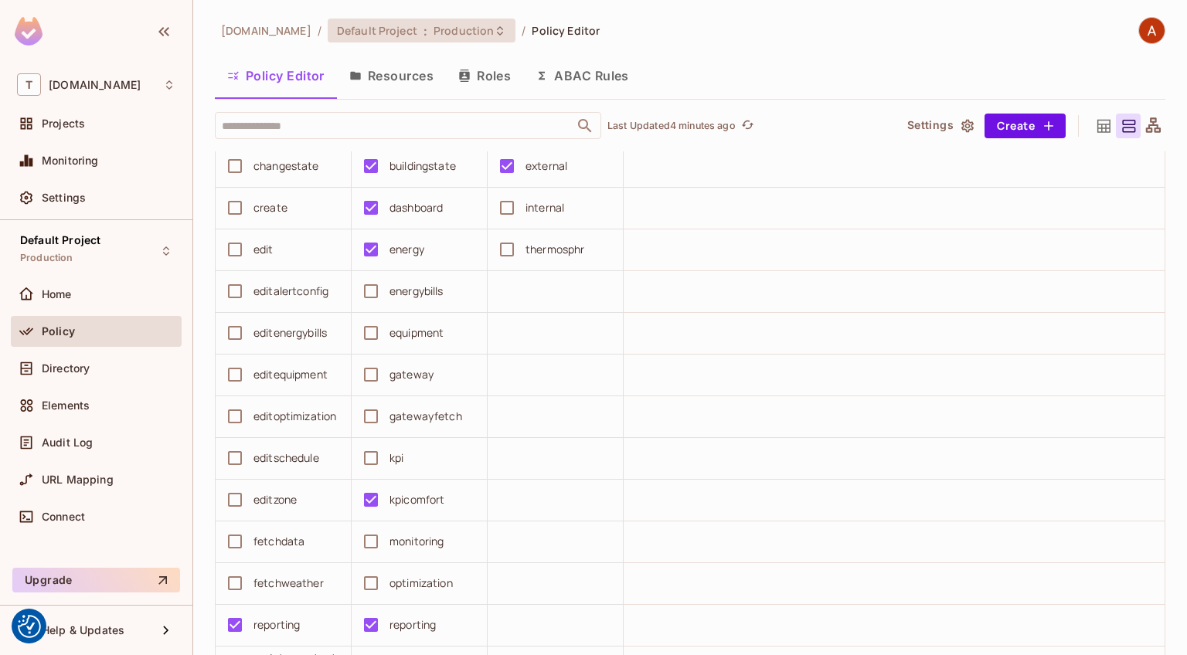
click at [439, 39] on div "Default Project : Production" at bounding box center [422, 31] width 188 height 24
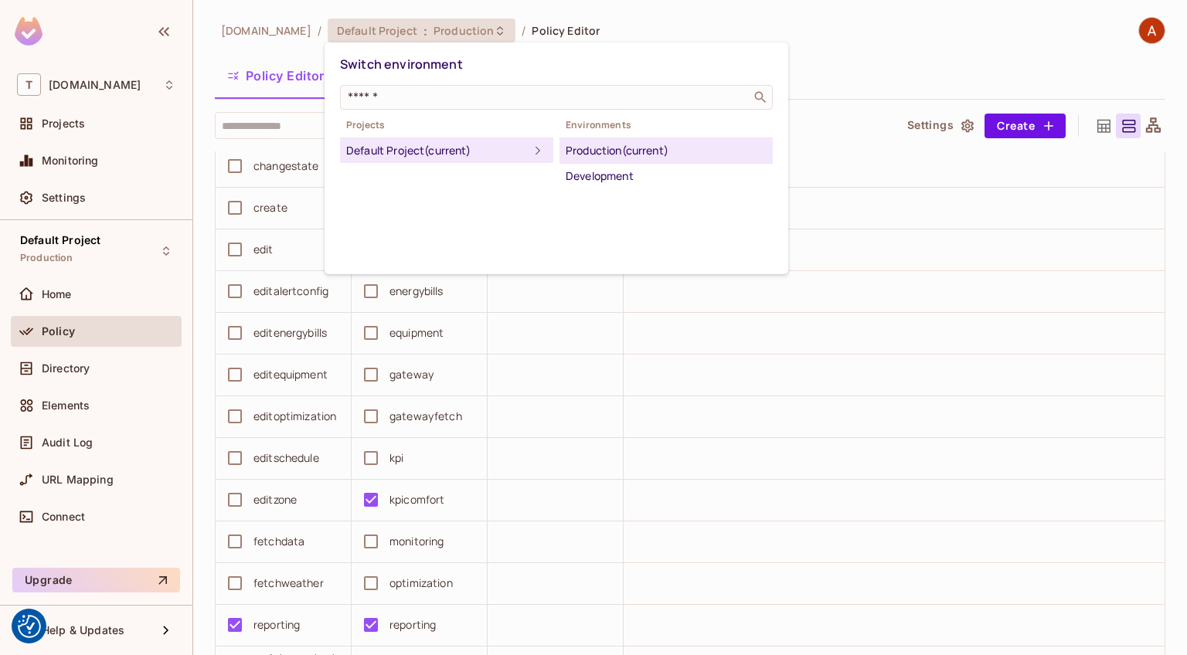
click at [93, 290] on div at bounding box center [593, 327] width 1187 height 655
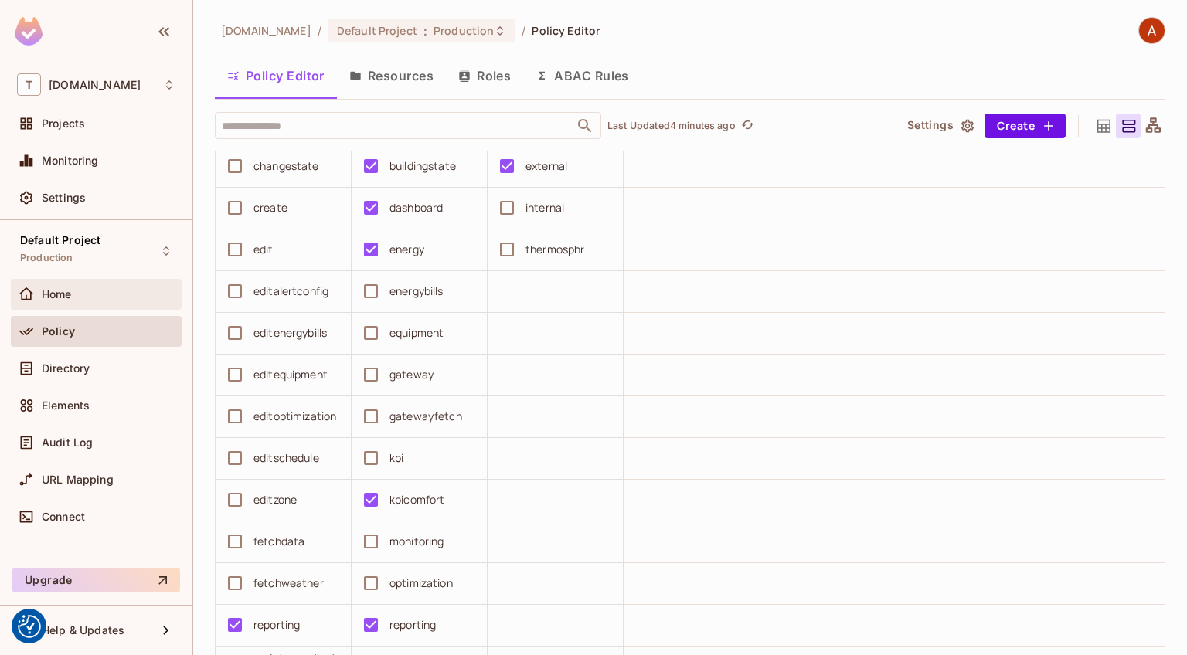
click at [90, 290] on div "Home" at bounding box center [109, 294] width 134 height 12
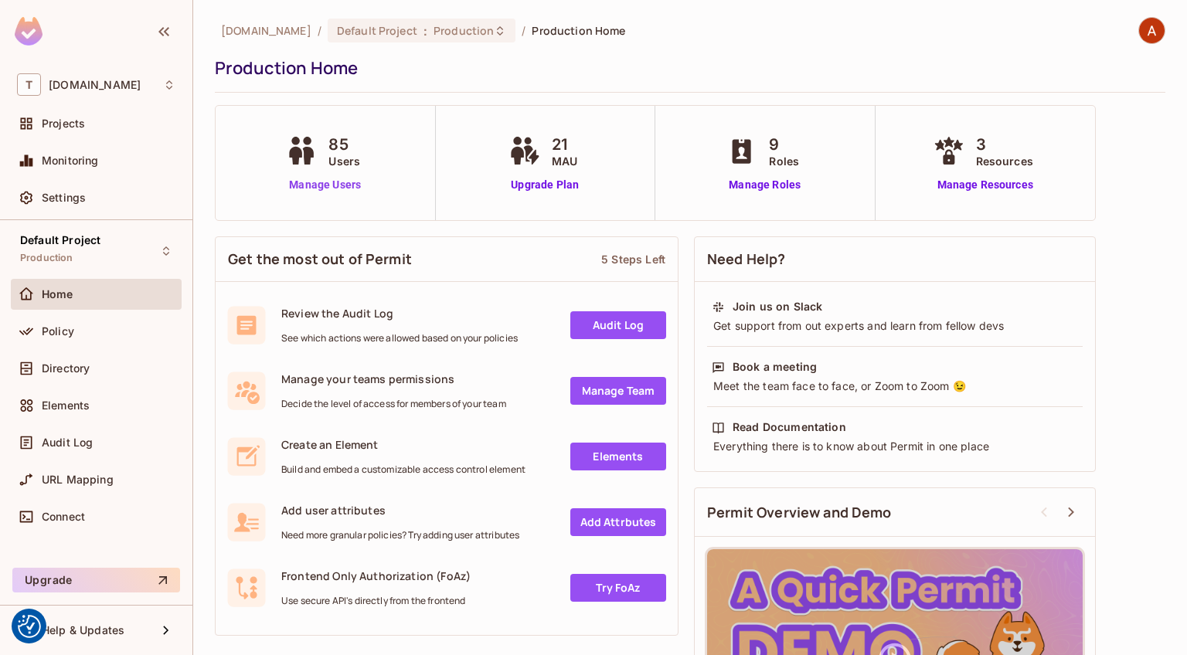
click at [336, 185] on link "Manage Users" at bounding box center [325, 185] width 86 height 16
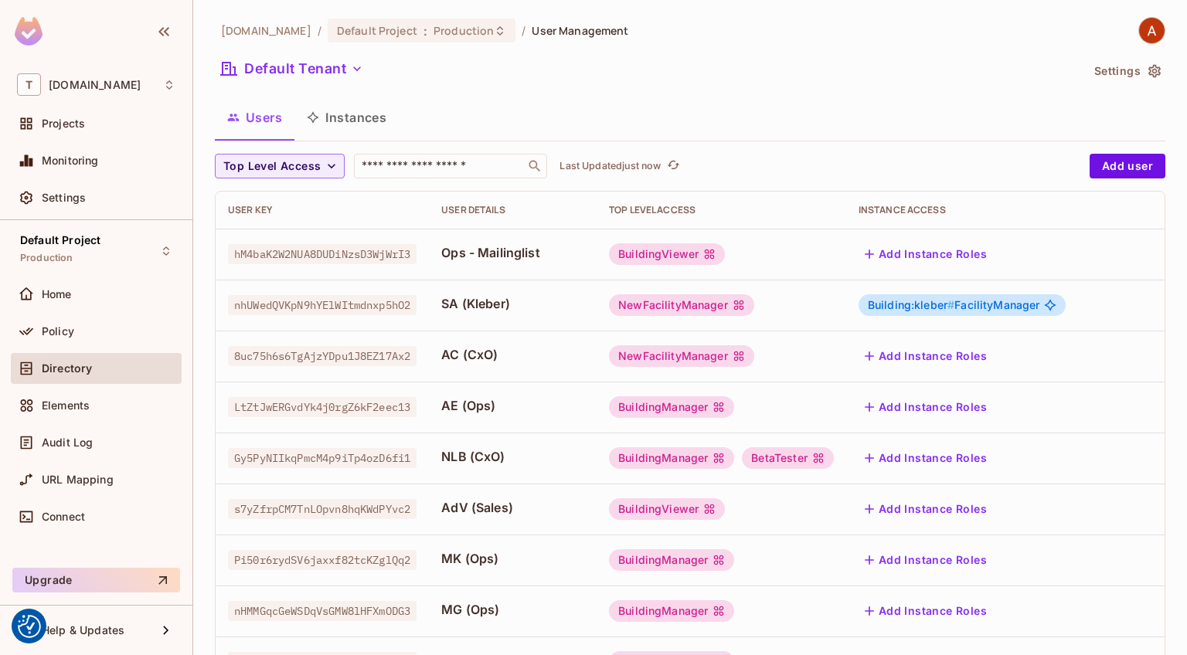
click at [1101, 382] on li "Edit" at bounding box center [1083, 392] width 137 height 34
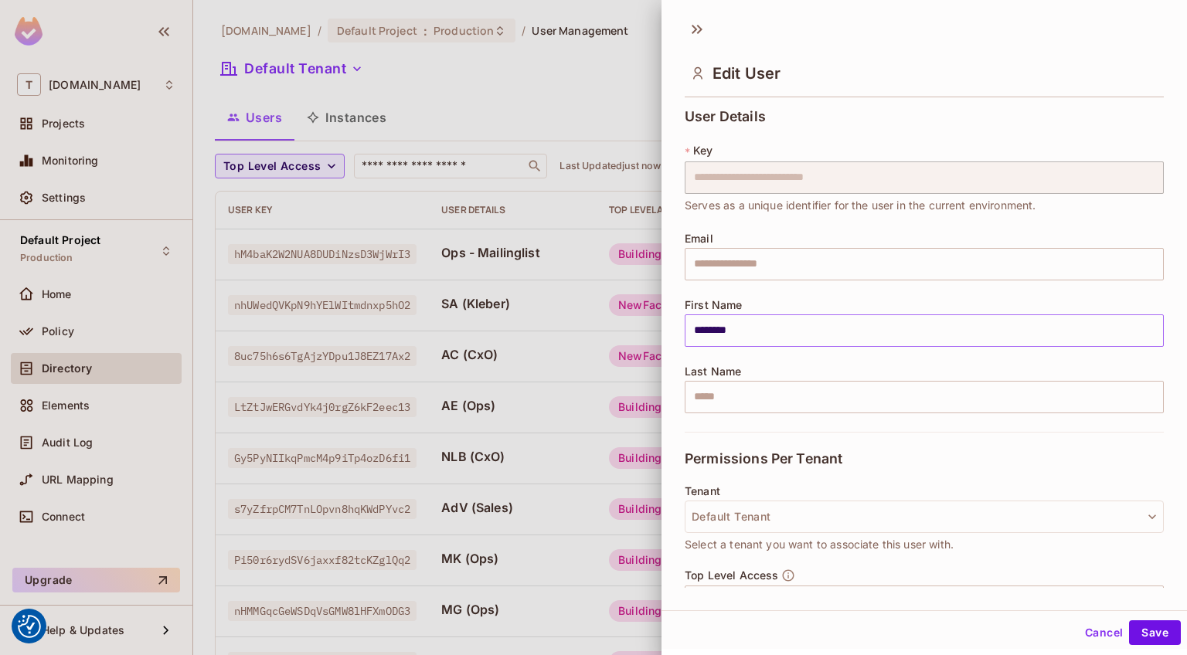
scroll to position [167, 0]
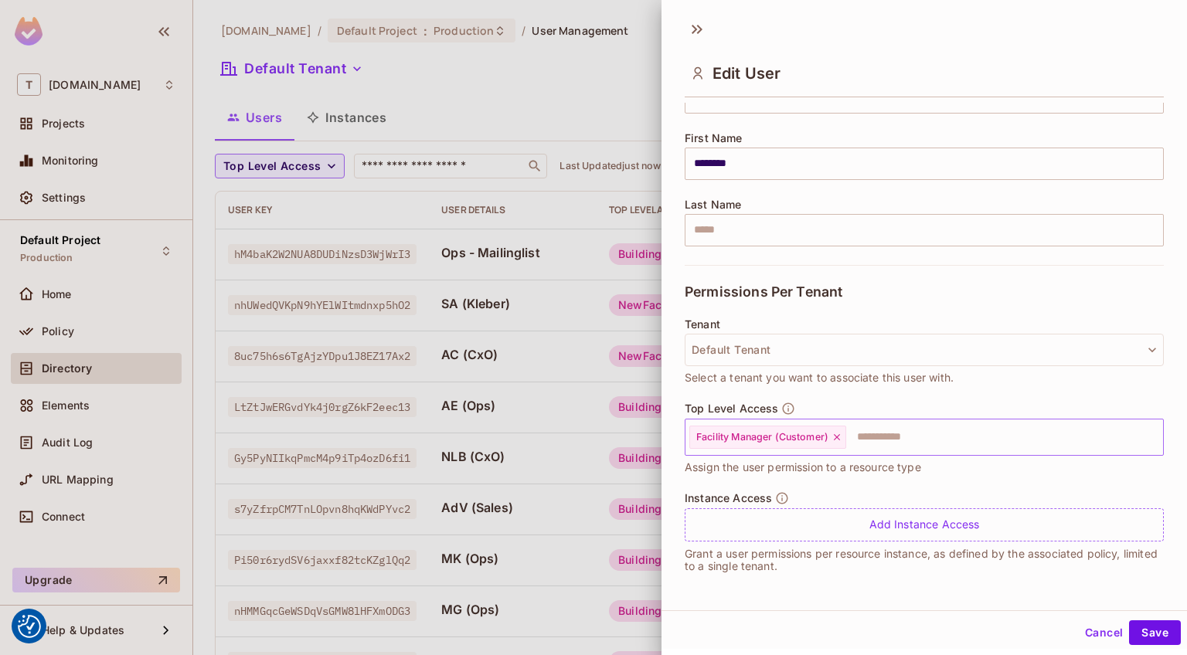
click at [841, 440] on icon at bounding box center [836, 437] width 11 height 11
click at [851, 440] on input "text" at bounding box center [911, 437] width 446 height 31
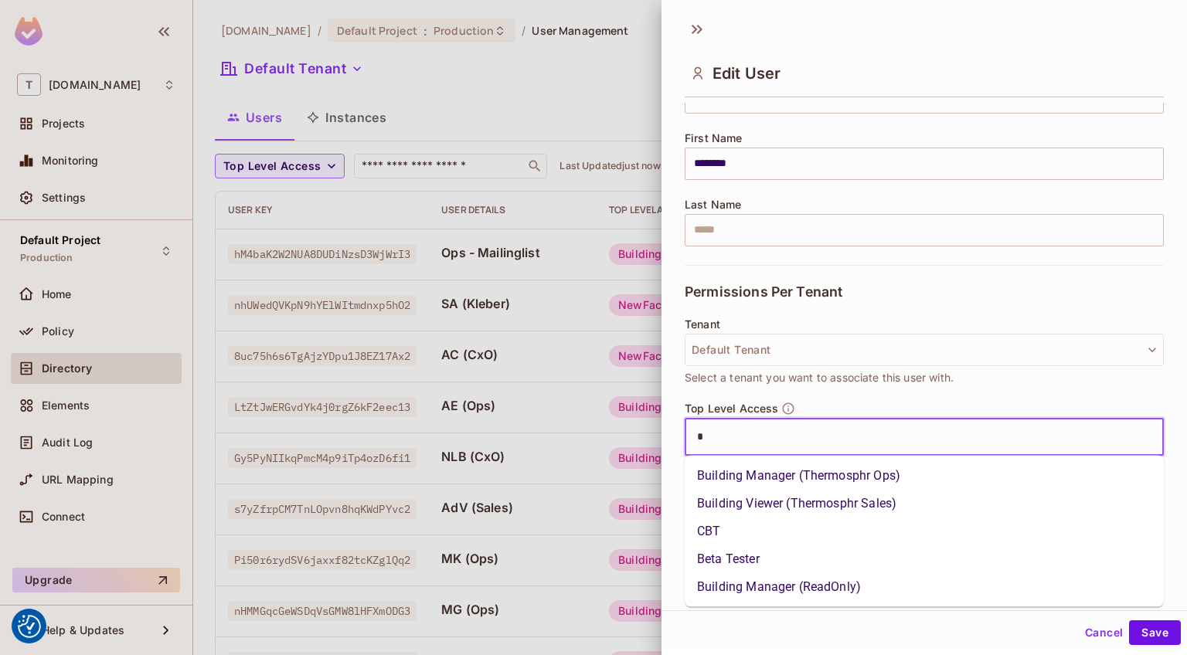
type input "**"
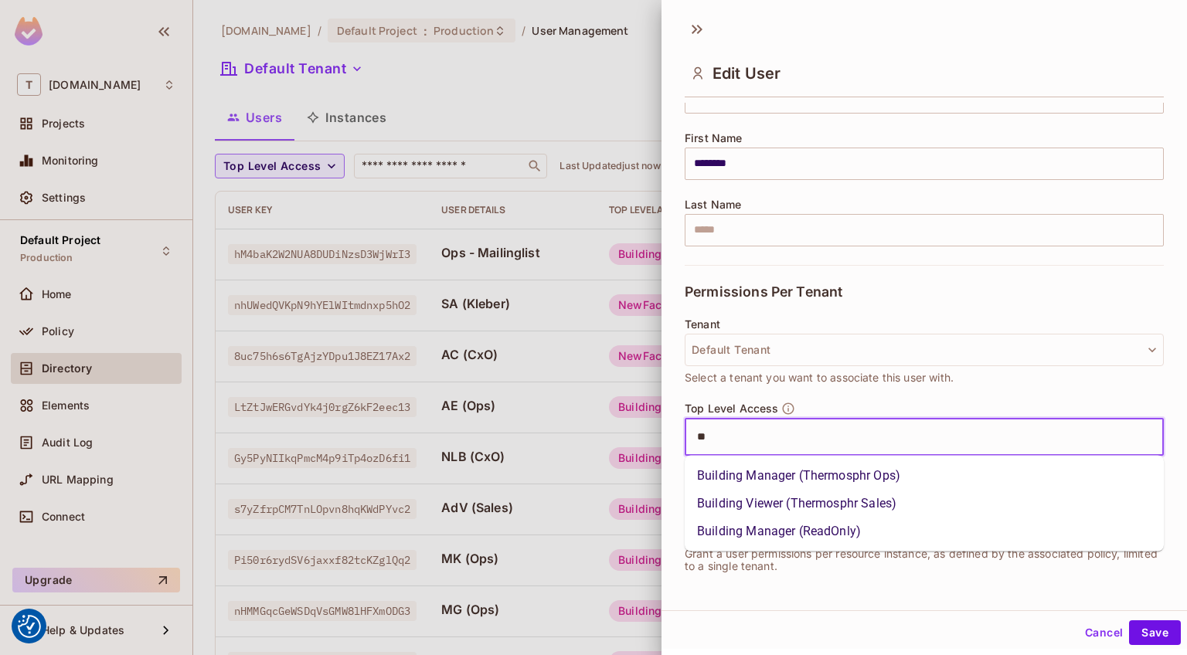
click at [864, 474] on li "Building Manager (Thermosphr Ops)" at bounding box center [923, 476] width 479 height 28
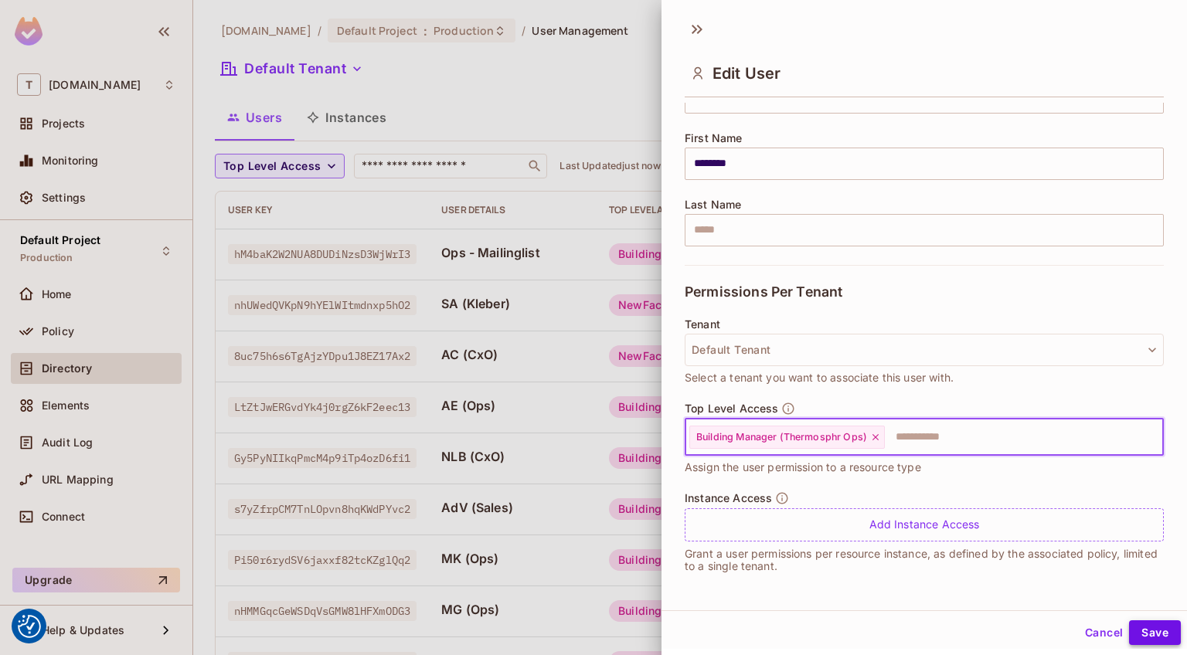
click at [1151, 630] on button "Save" at bounding box center [1155, 632] width 52 height 25
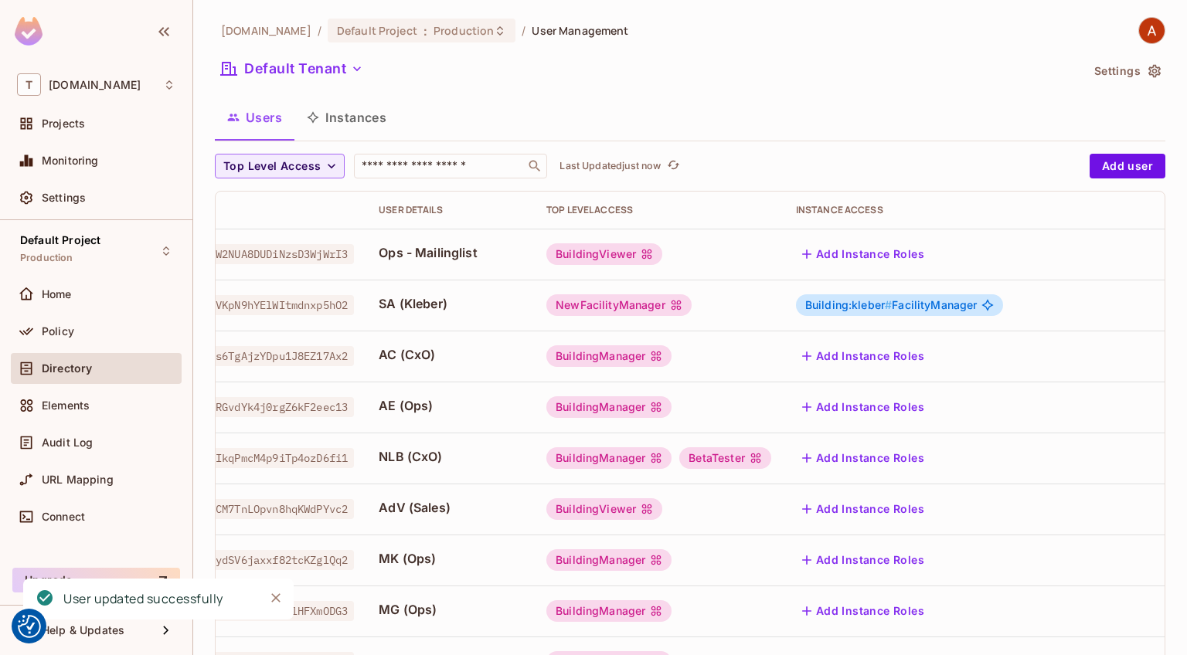
scroll to position [0, 11]
